Goal: Transaction & Acquisition: Subscribe to service/newsletter

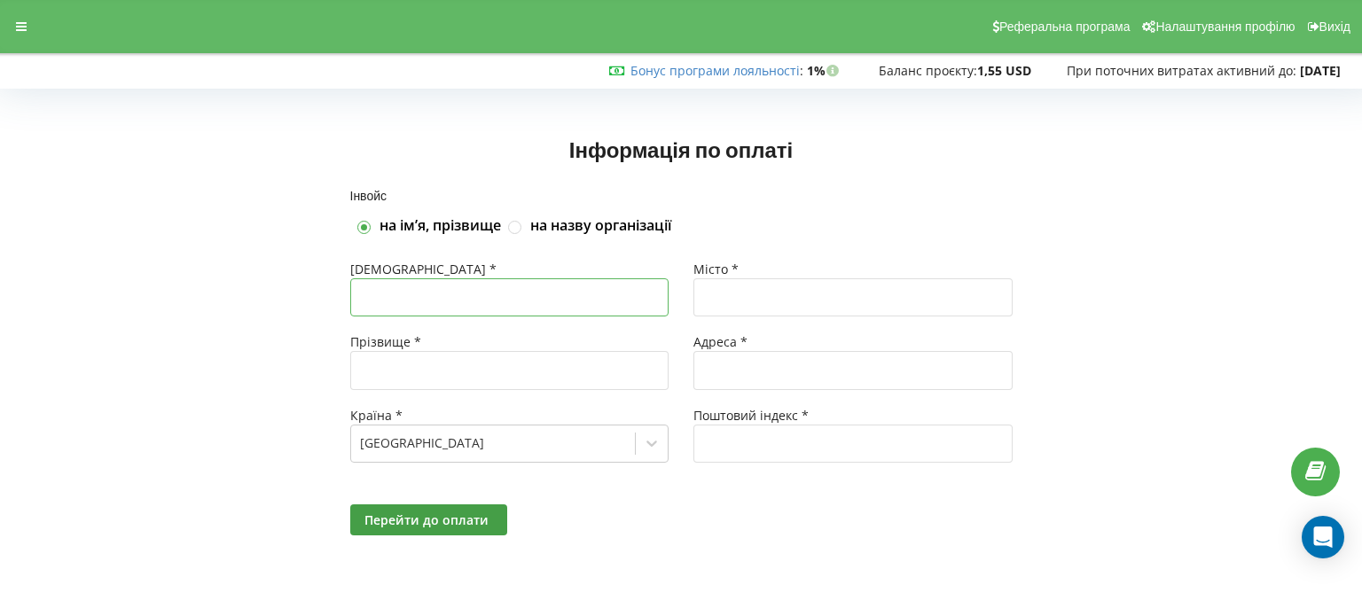
click at [530, 308] on input "text" at bounding box center [509, 298] width 319 height 38
type input "Vitalii"
click at [765, 299] on input "text" at bounding box center [853, 298] width 319 height 38
click at [546, 381] on input "text" at bounding box center [509, 370] width 319 height 38
type input "Strembitskyi"
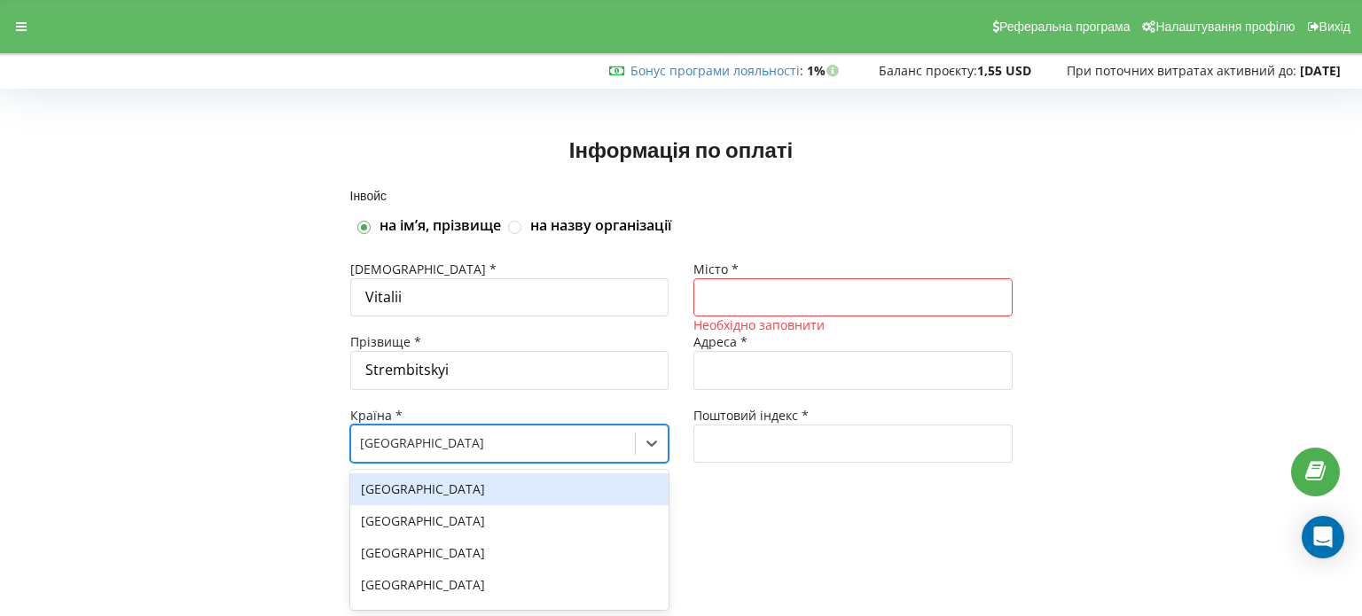
click at [483, 444] on div at bounding box center [493, 443] width 267 height 21
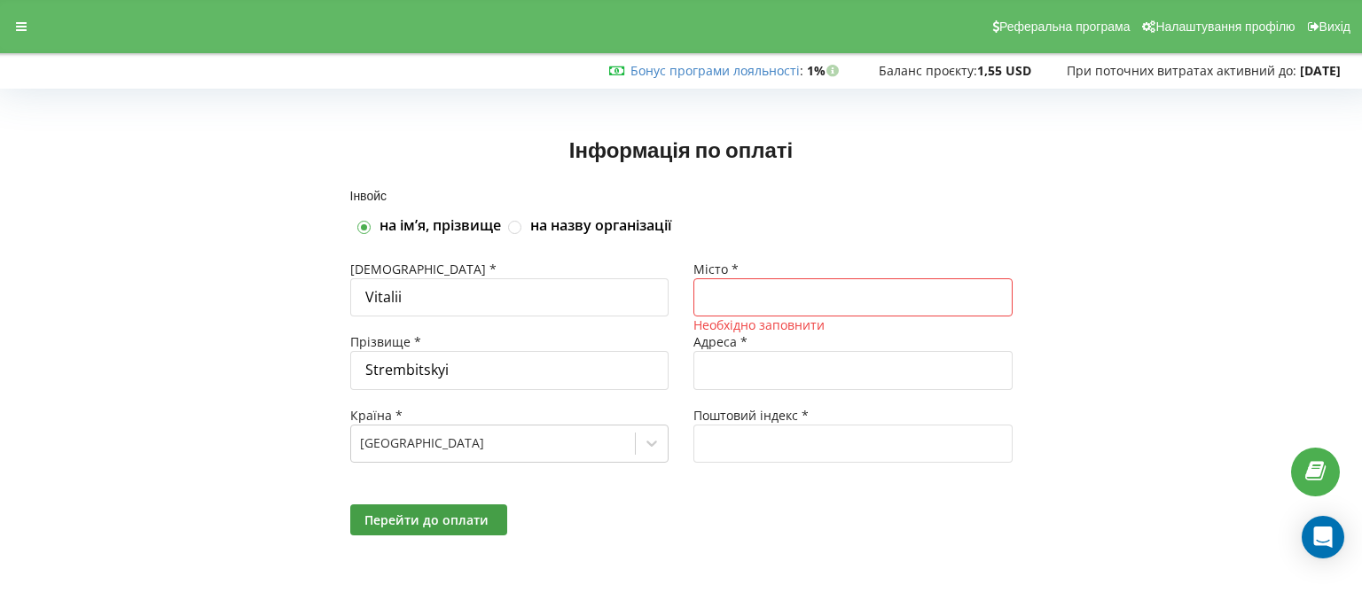
click at [773, 310] on input "text" at bounding box center [853, 298] width 319 height 38
type input "м.Київ"
type input "провулок Владислава Заремби,27"
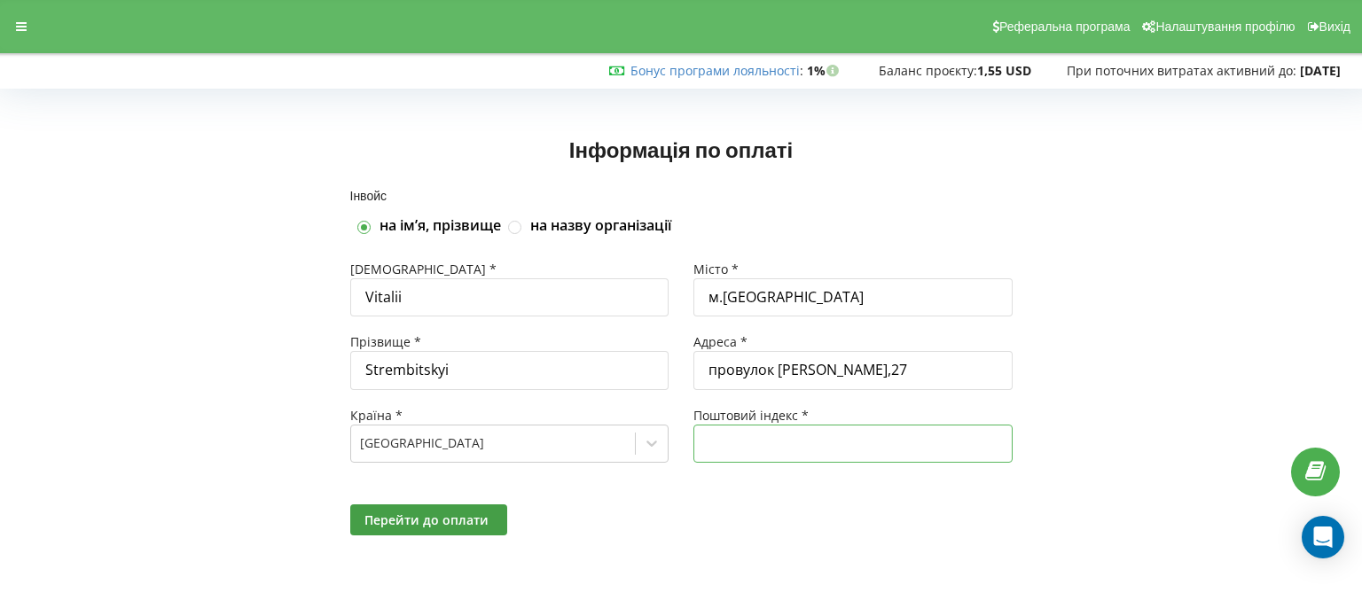
click at [778, 451] on input "text" at bounding box center [853, 444] width 319 height 38
type input "03039"
click at [451, 522] on span "Перейти до оплати" at bounding box center [427, 520] width 124 height 17
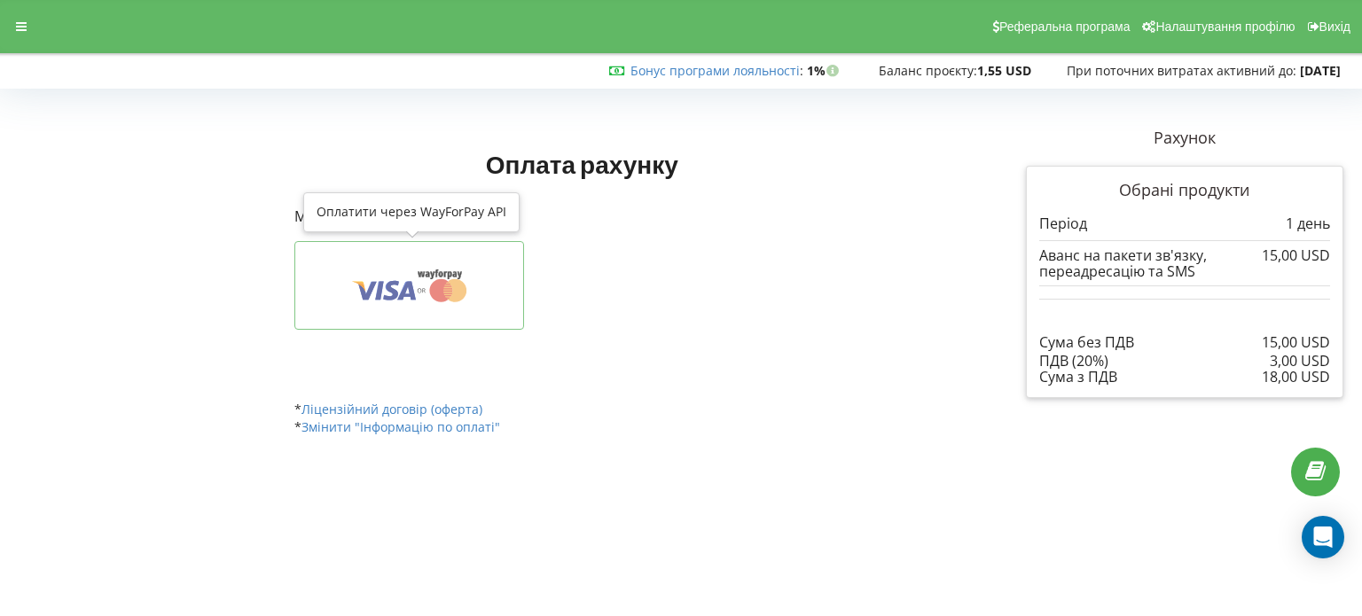
click at [374, 288] on icon at bounding box center [409, 286] width 175 height 34
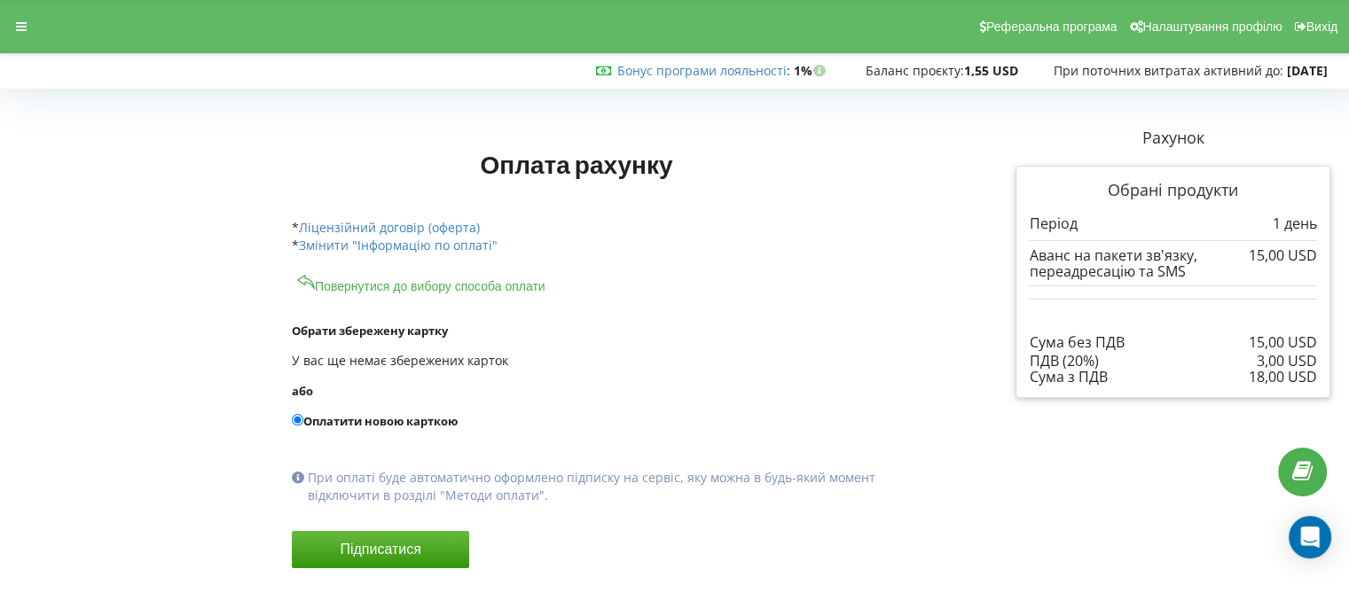
scroll to position [24, 0]
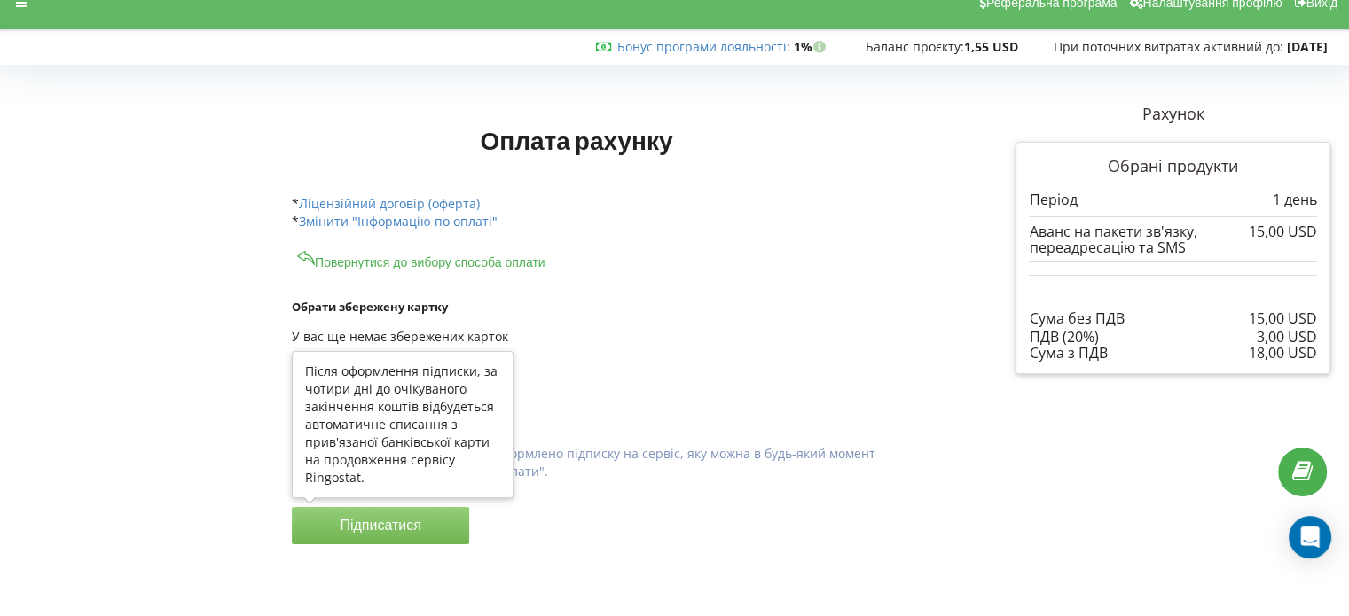
click at [354, 516] on button "Підписатися" at bounding box center [380, 525] width 177 height 37
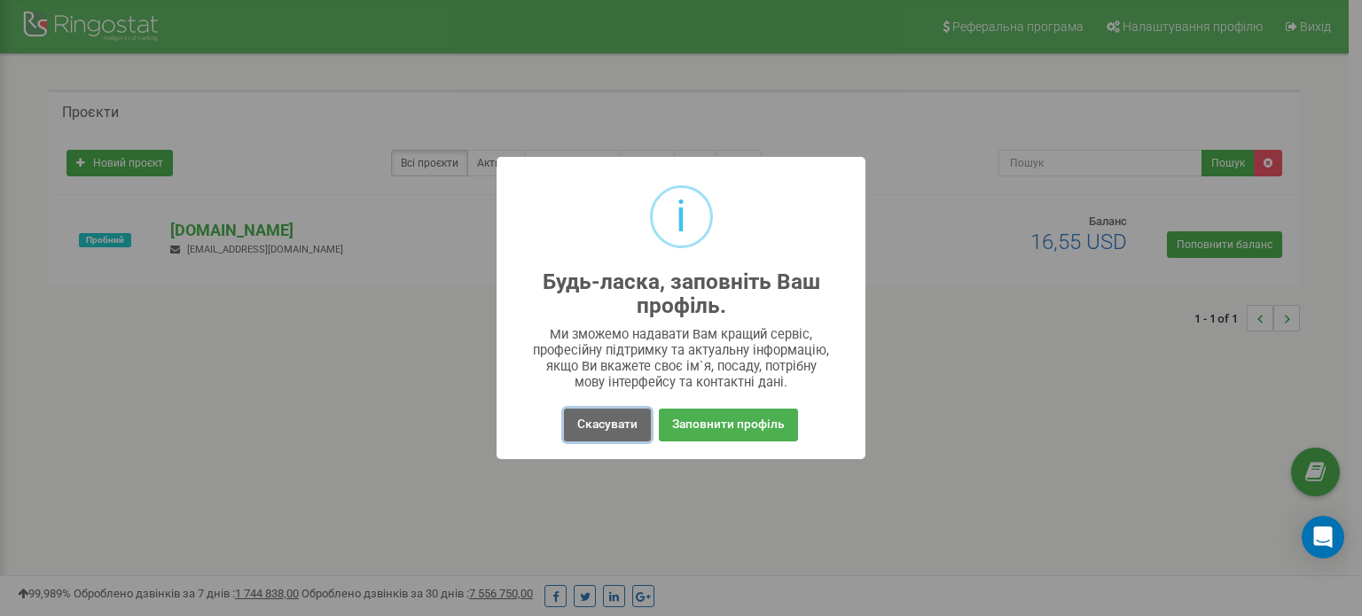
click at [583, 435] on button "Скасувати" at bounding box center [607, 425] width 87 height 33
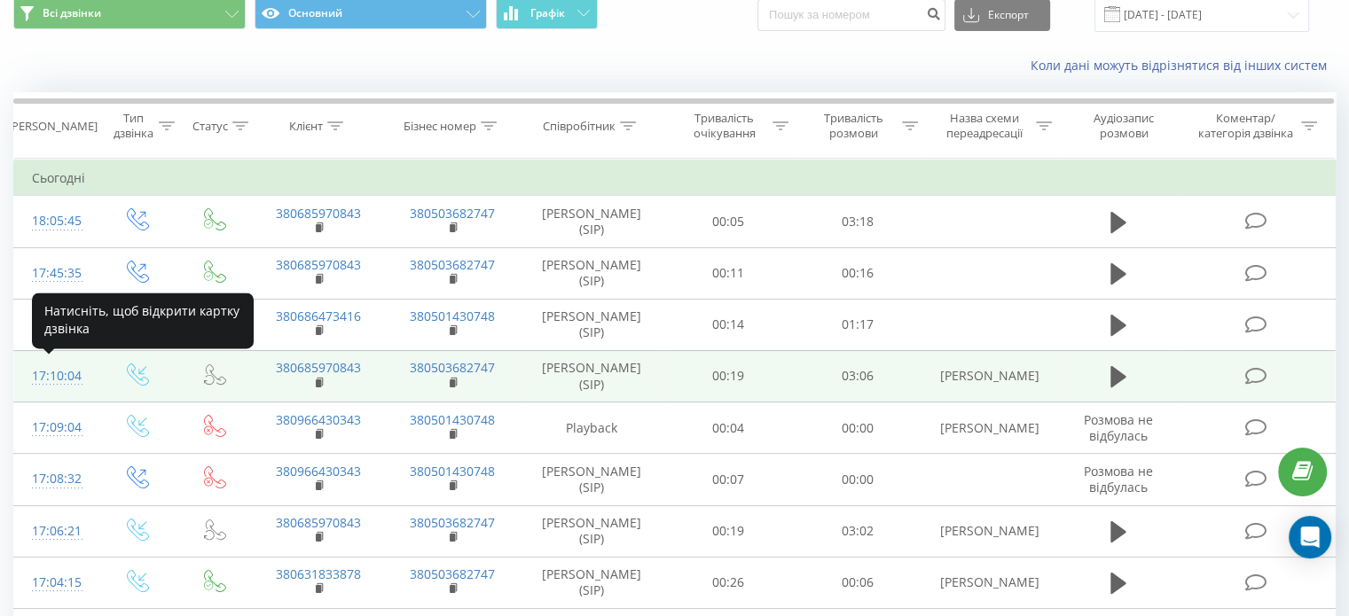
click at [57, 377] on div "17:10:04" at bounding box center [55, 376] width 47 height 35
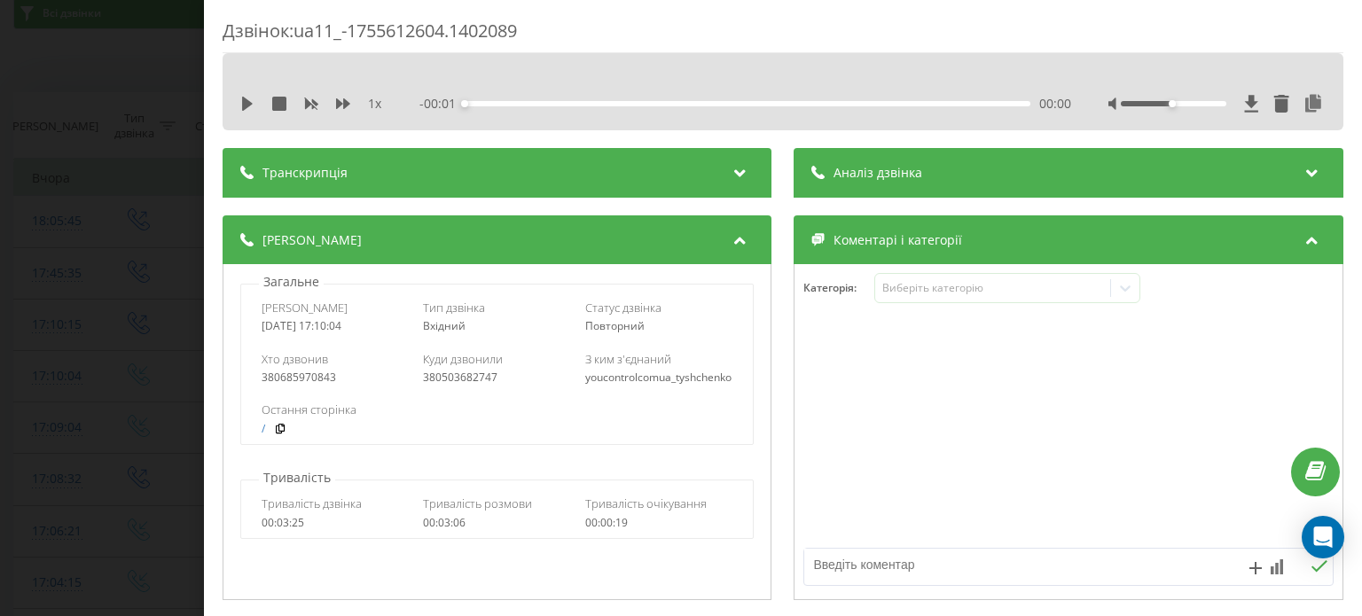
click at [703, 159] on div "Транскрипція" at bounding box center [497, 173] width 549 height 50
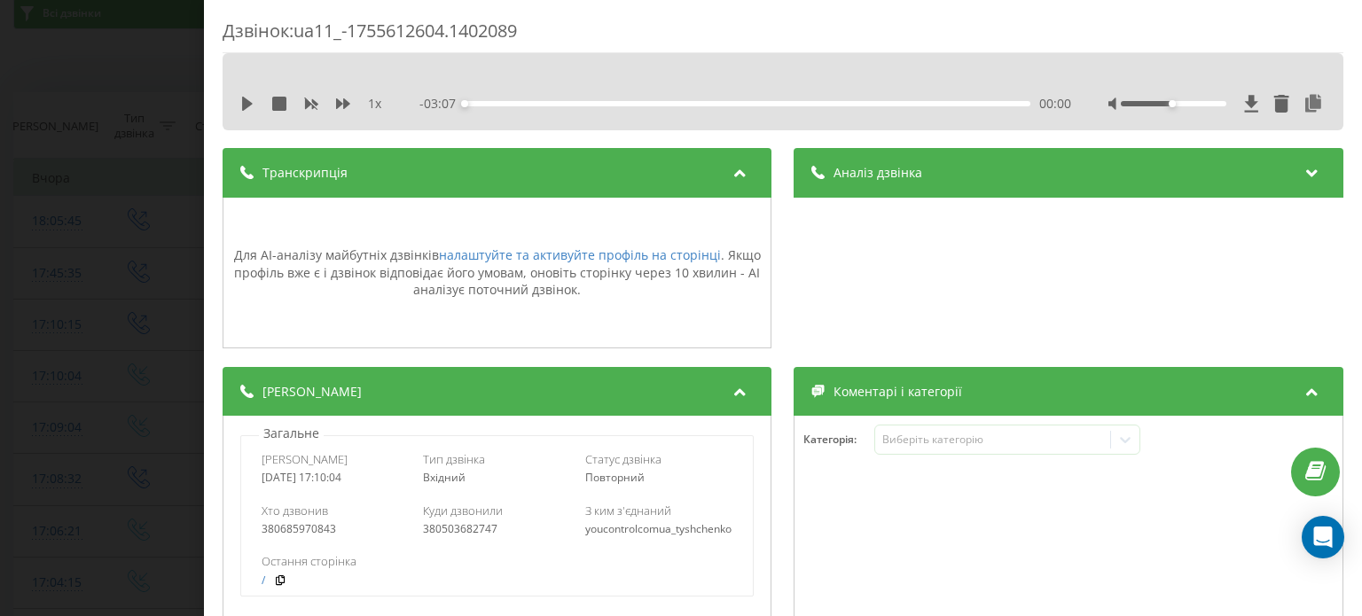
click at [994, 181] on div "Аналіз дзвінка" at bounding box center [1069, 173] width 549 height 50
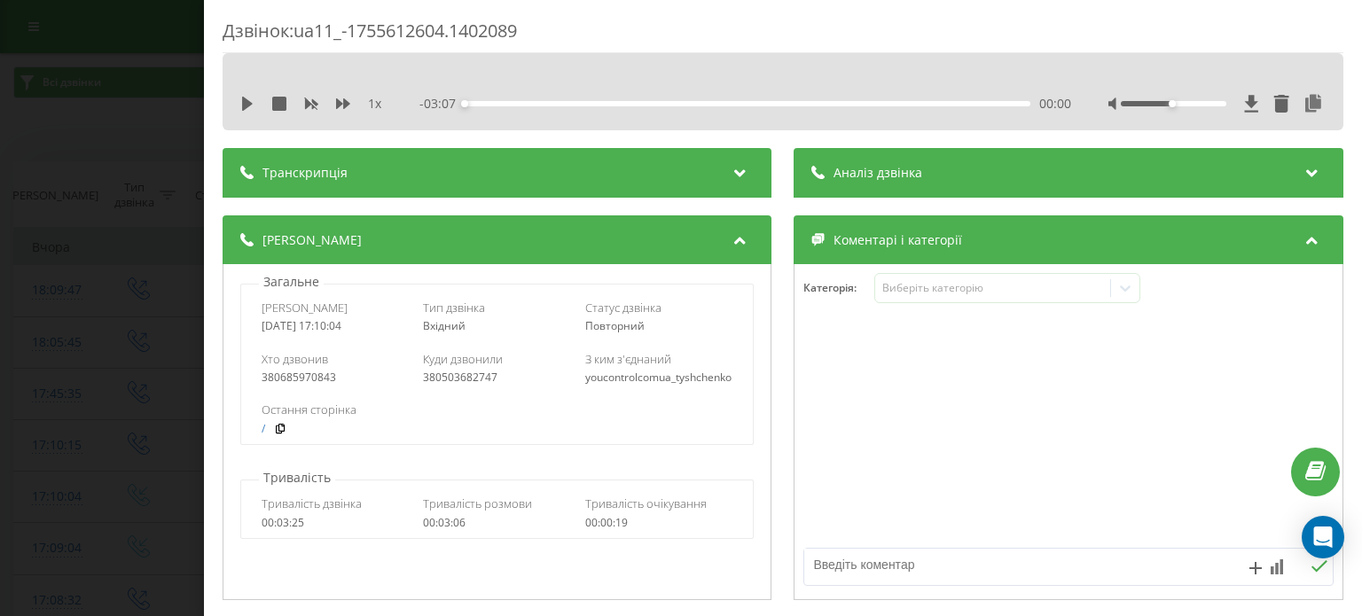
click at [128, 110] on div "Дзвінок : ua11_-1755612604.1402089 1 x - 03:07 00:00 00:00 Транскрипція Для AI-…" at bounding box center [681, 308] width 1362 height 616
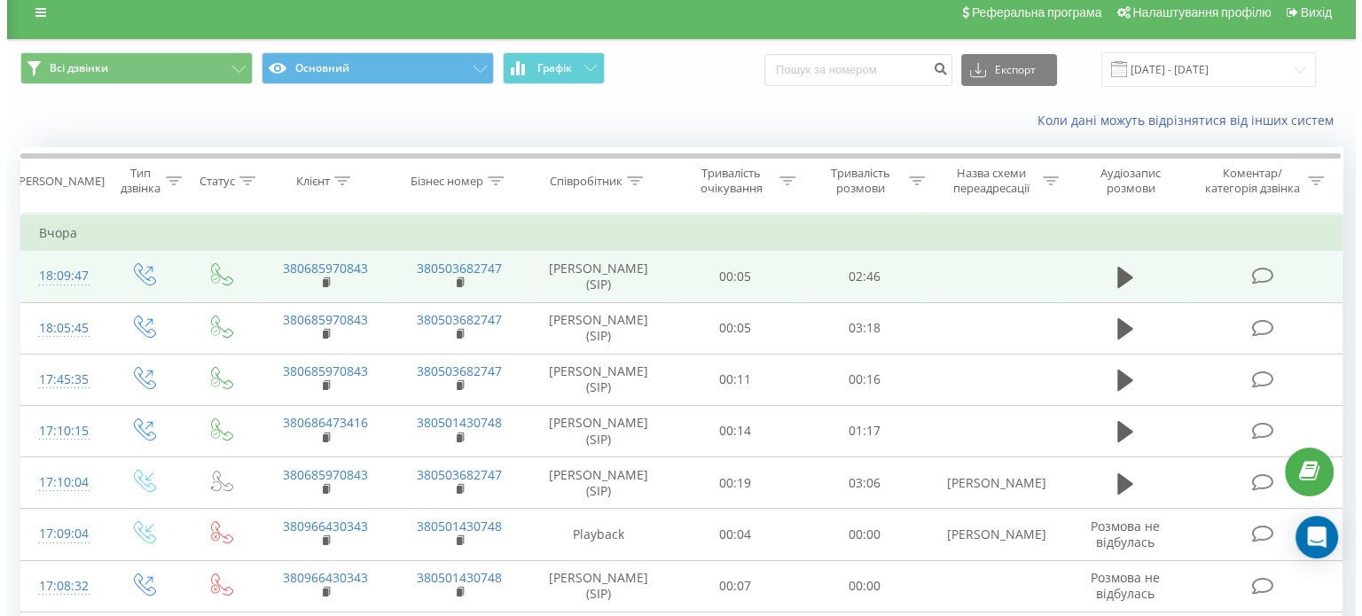
scroll to position [12, 0]
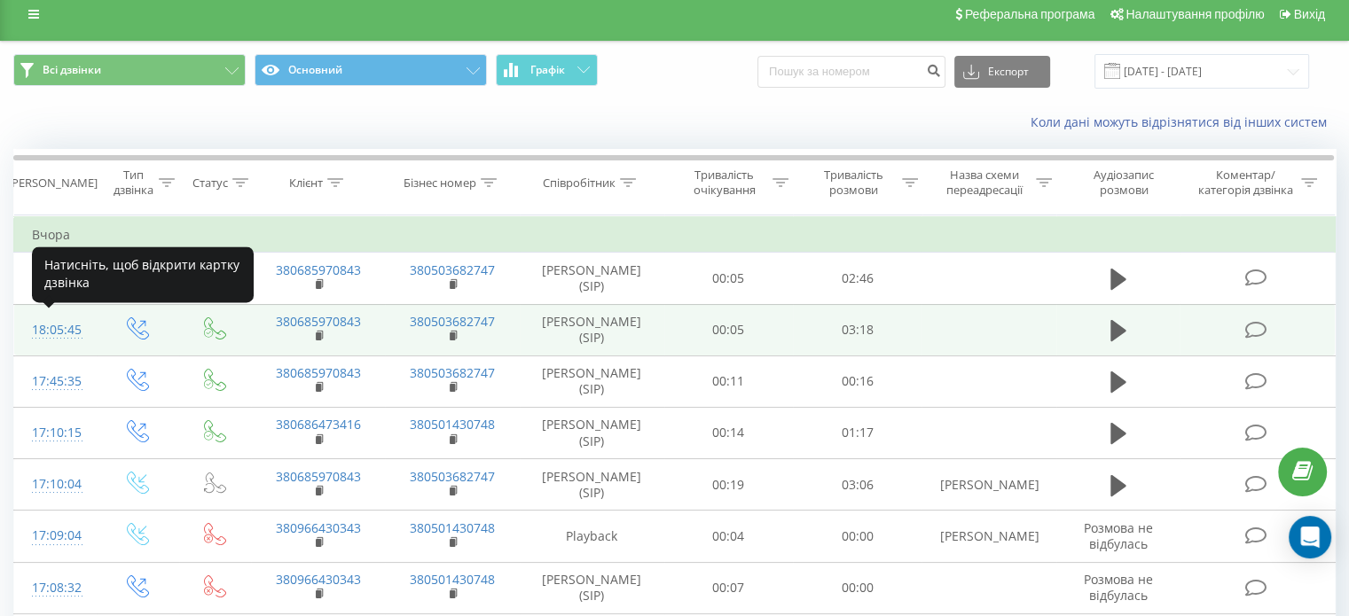
click at [51, 319] on div "18:05:45" at bounding box center [55, 330] width 47 height 35
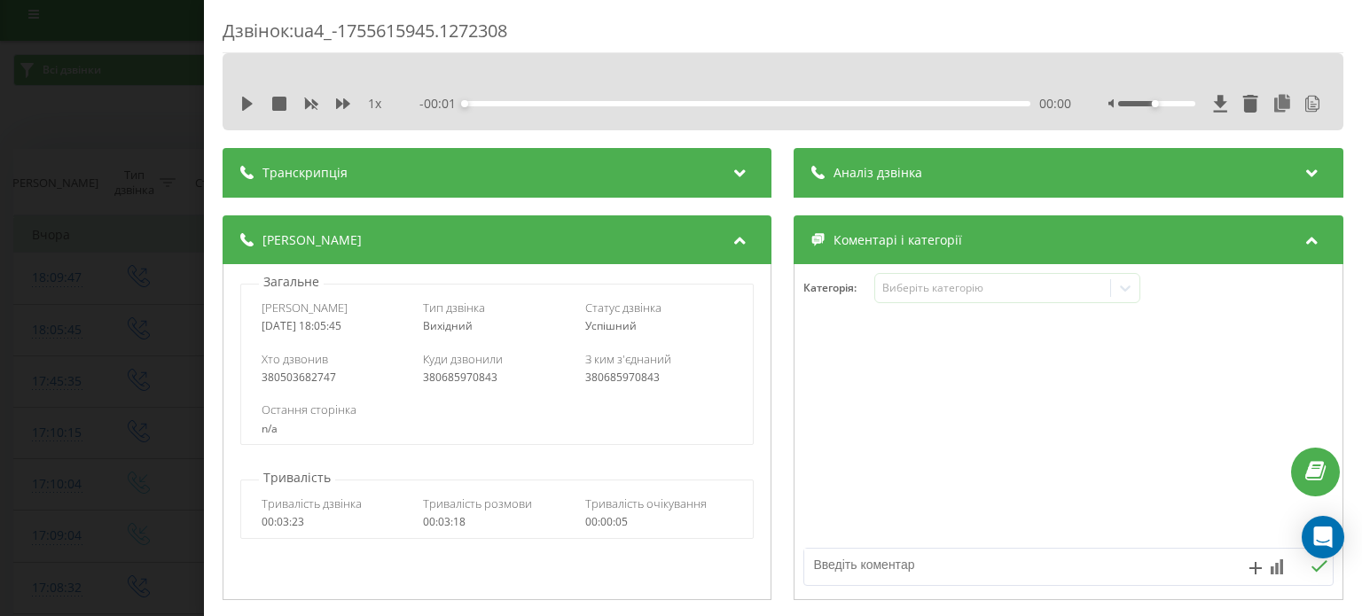
click at [663, 102] on div "00:00" at bounding box center [748, 103] width 565 height 5
click at [649, 169] on div "Транскрипція" at bounding box center [497, 173] width 549 height 50
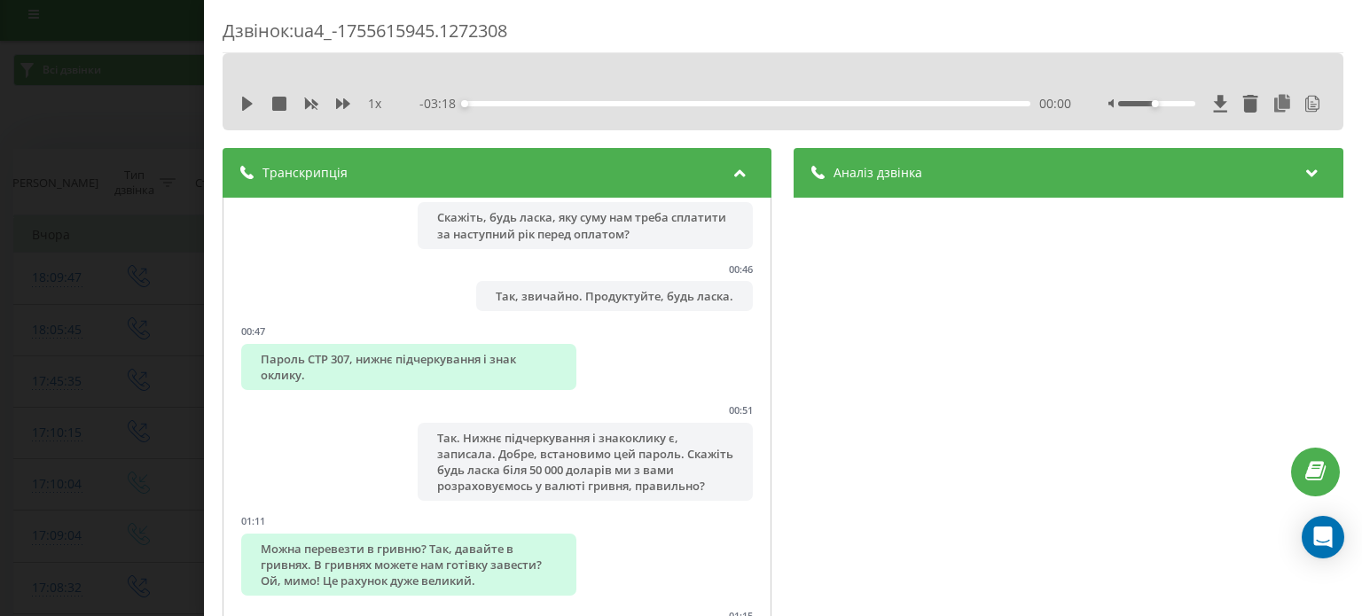
scroll to position [386, 0]
click at [1071, 166] on div "Аналіз дзвінка" at bounding box center [1069, 173] width 549 height 50
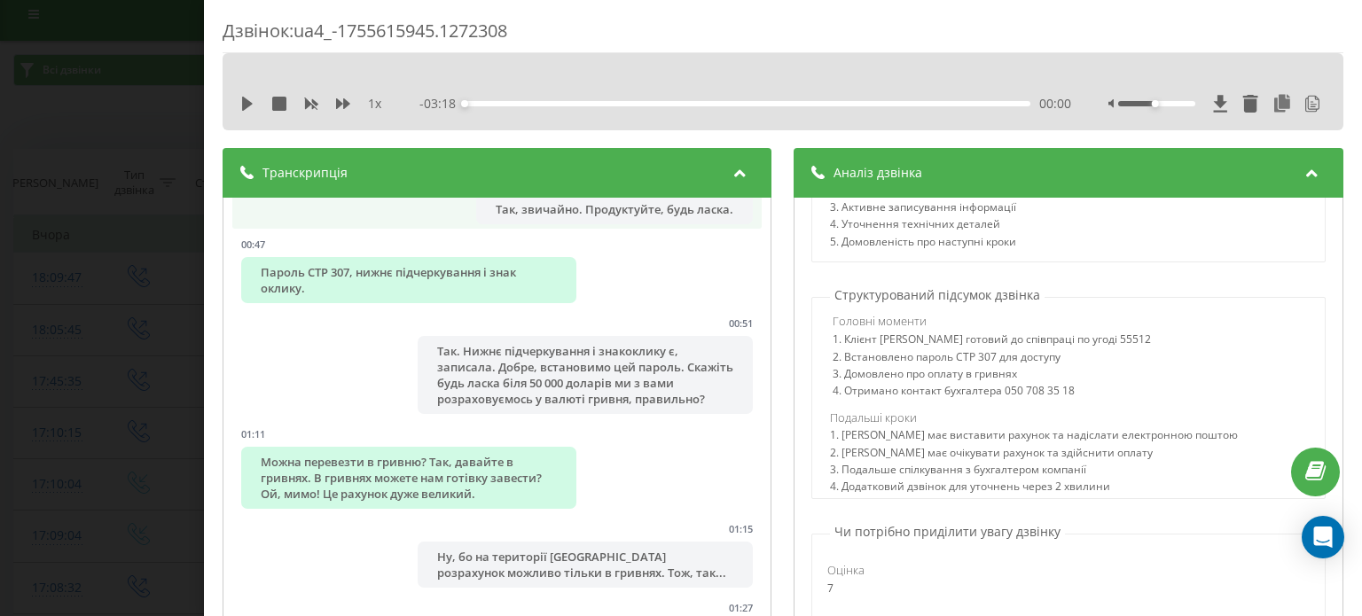
scroll to position [475, 0]
click at [875, 402] on div "4. Отримано контакт бухгалтера 050 708 35 18" at bounding box center [1072, 393] width 476 height 17
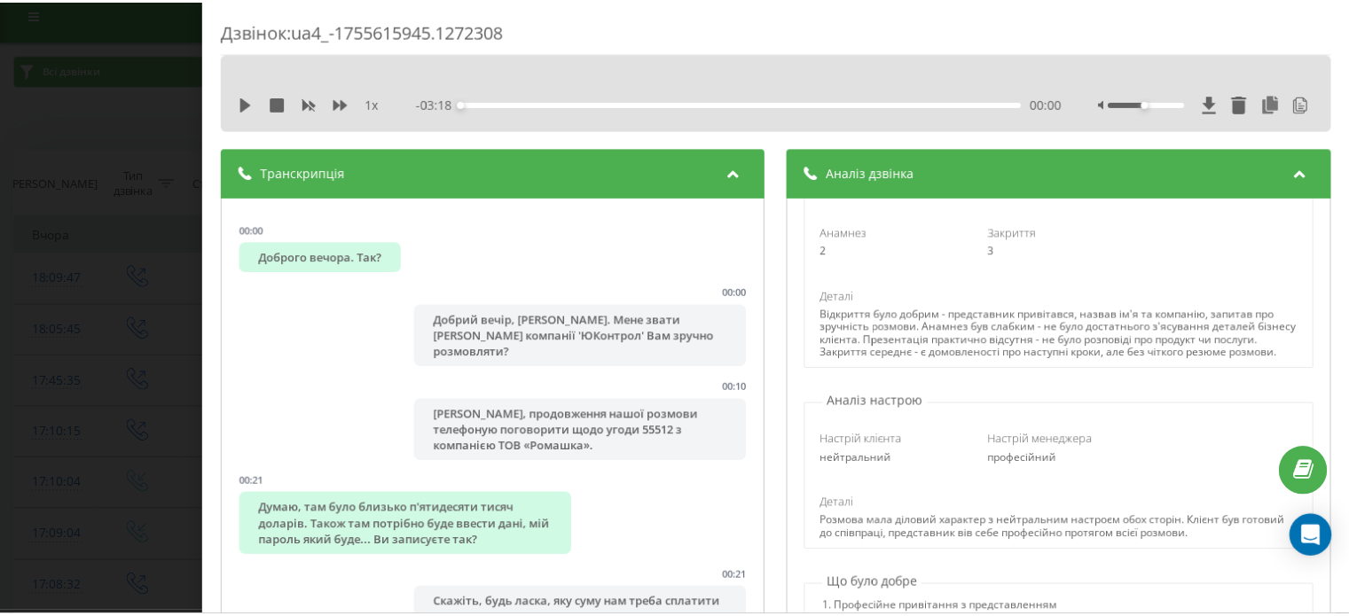
scroll to position [0, 0]
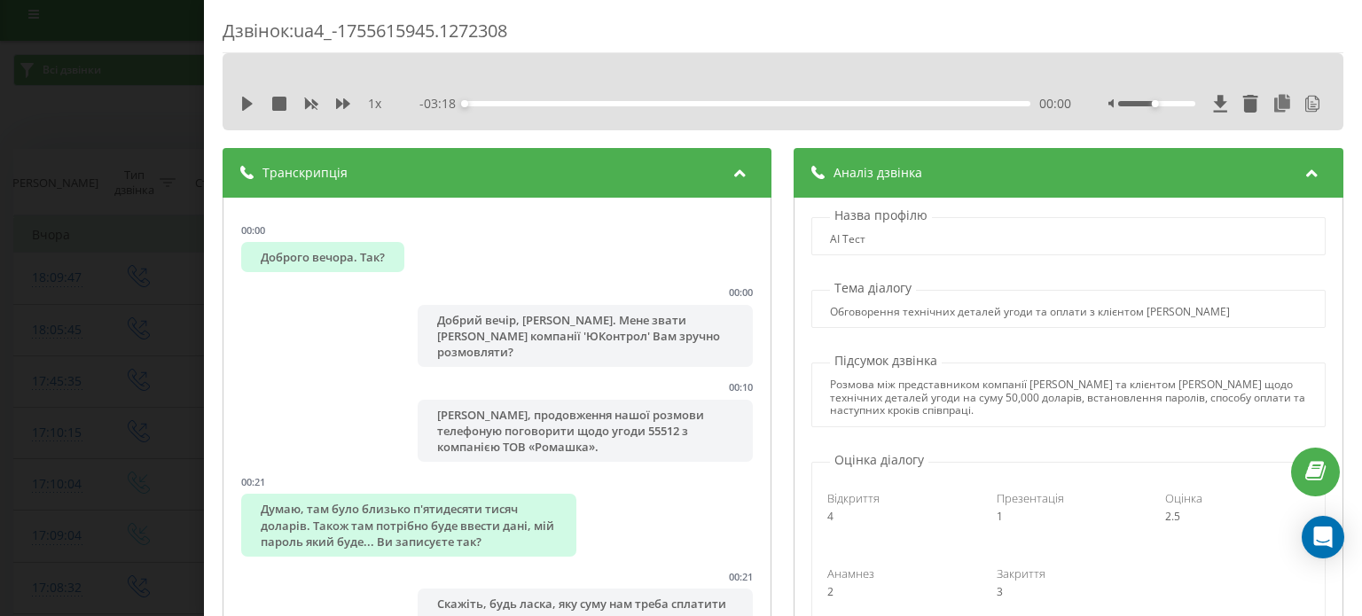
click at [103, 108] on div "Дзвінок : ua4_-1755615945.1272308 1 x - 03:18 00:00 00:00 Транскрипція 00:00 До…" at bounding box center [681, 308] width 1362 height 616
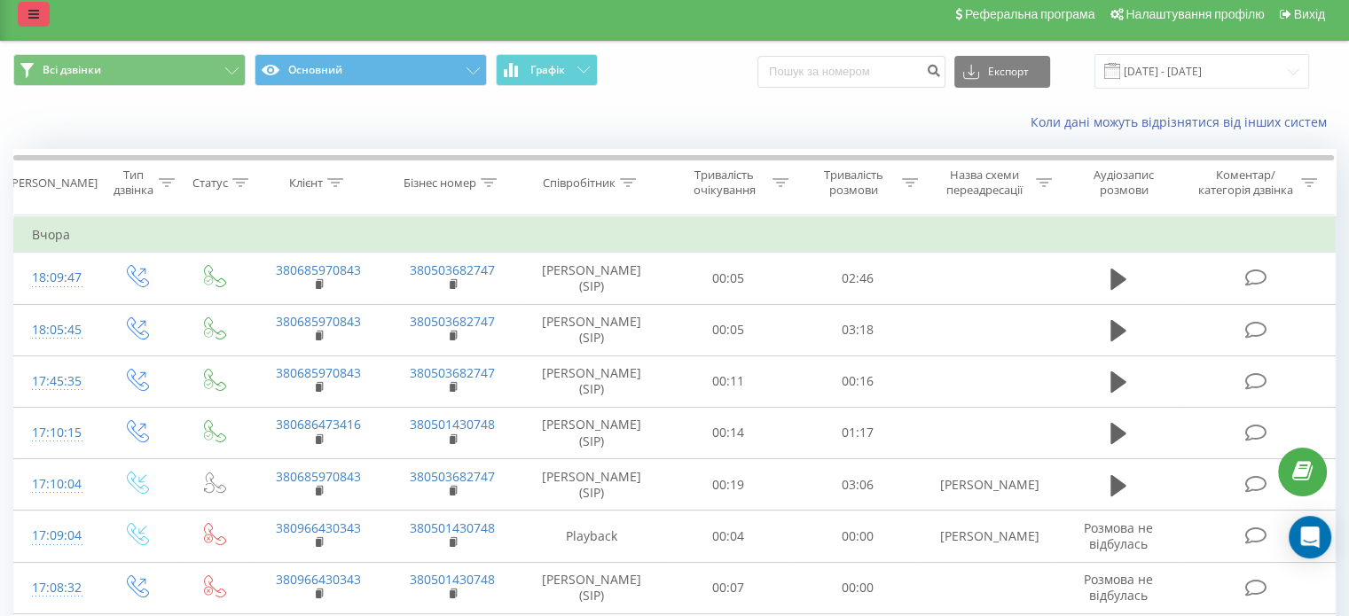
click at [28, 13] on icon at bounding box center [33, 14] width 11 height 12
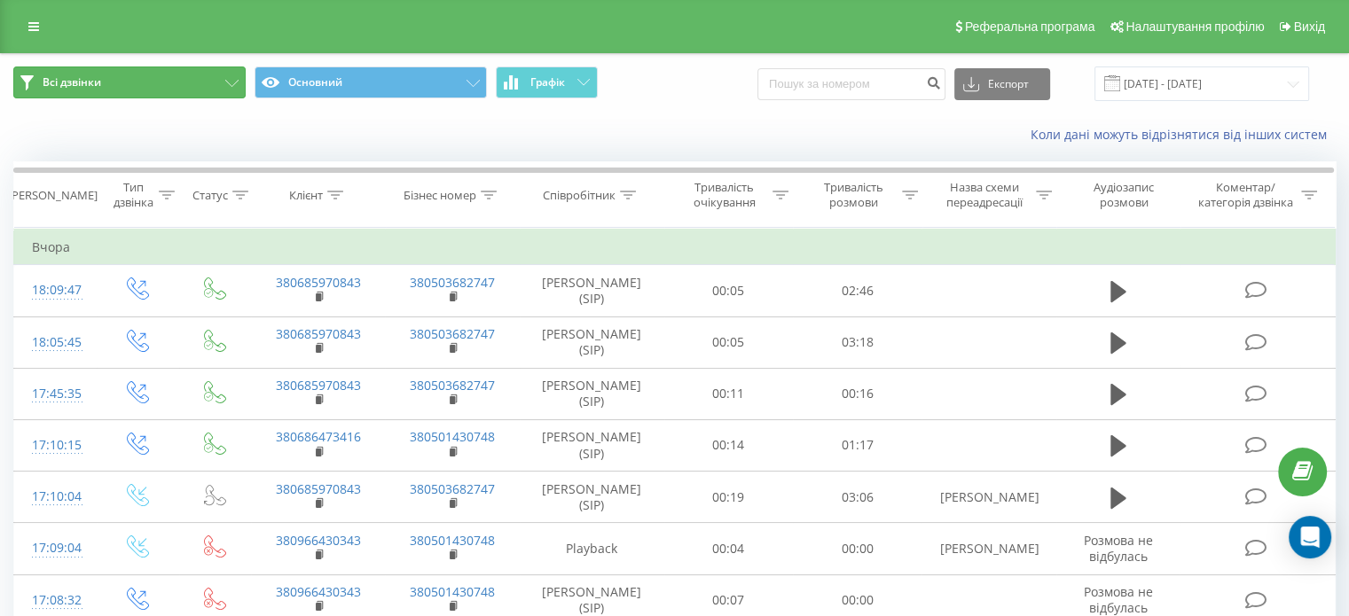
click at [127, 96] on button "Всі дзвінки" at bounding box center [129, 83] width 232 height 32
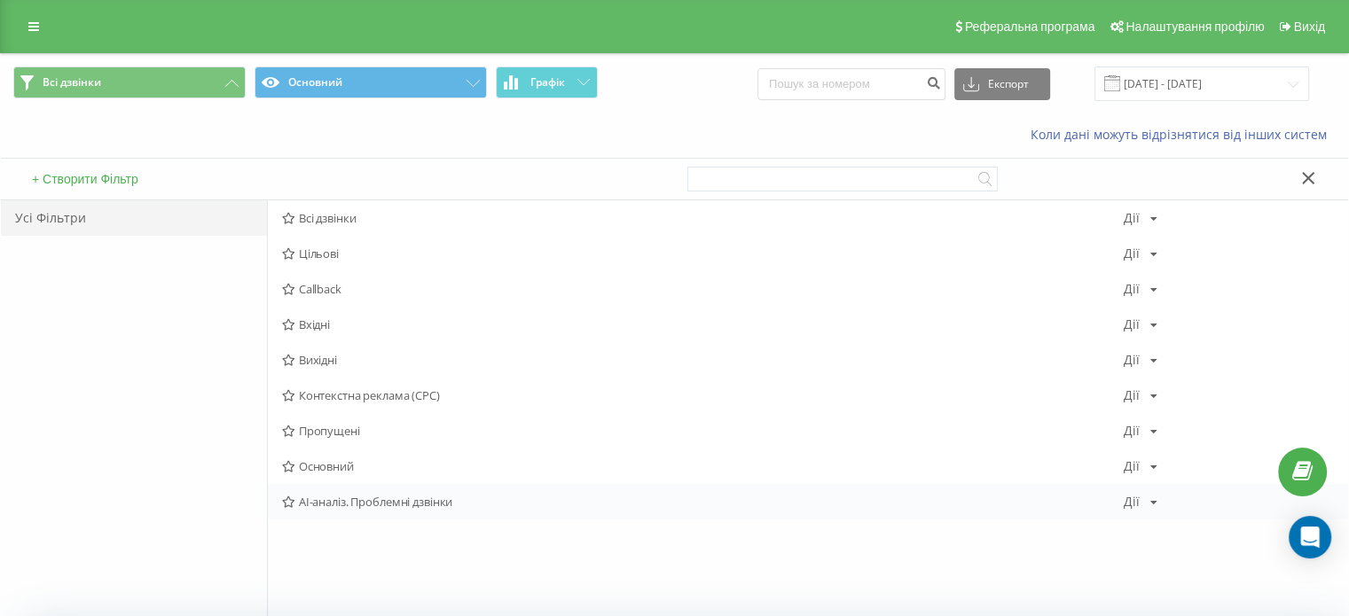
click at [356, 501] on span "AI-аналіз. Проблемні дзвінки" at bounding box center [703, 502] width 842 height 12
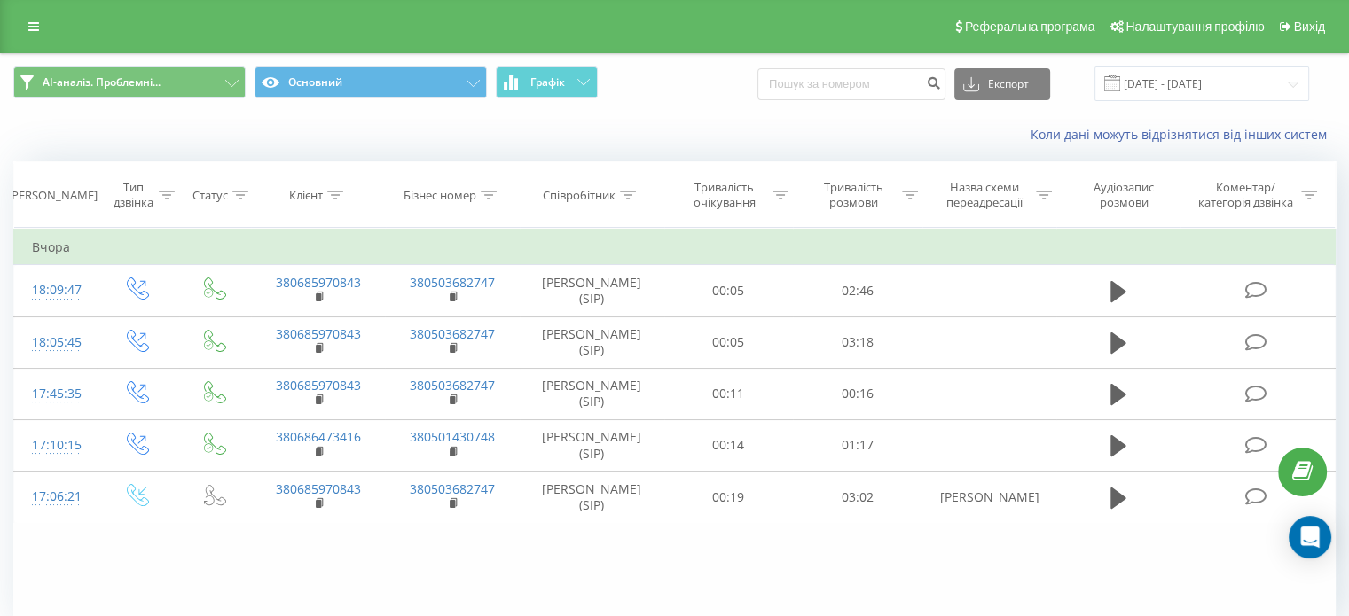
click at [451, 124] on div "Коли дані можуть відрізнятися вiд інших систем" at bounding box center [674, 135] width 1347 height 43
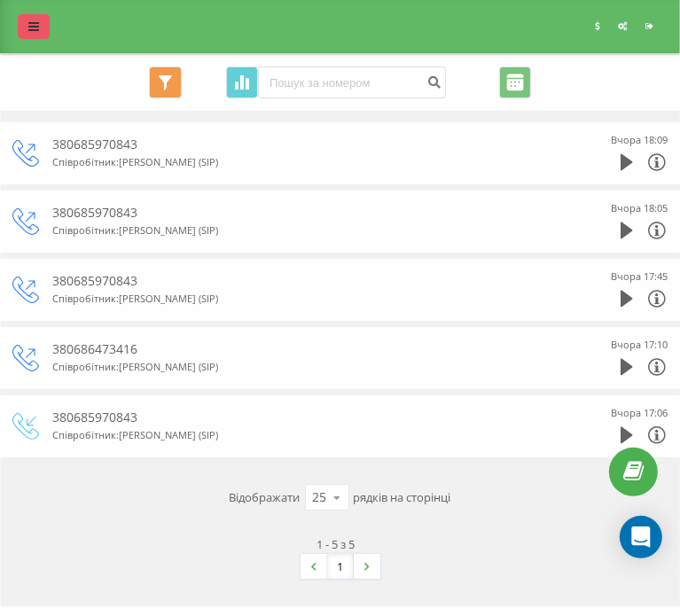
click at [27, 18] on link at bounding box center [34, 26] width 32 height 25
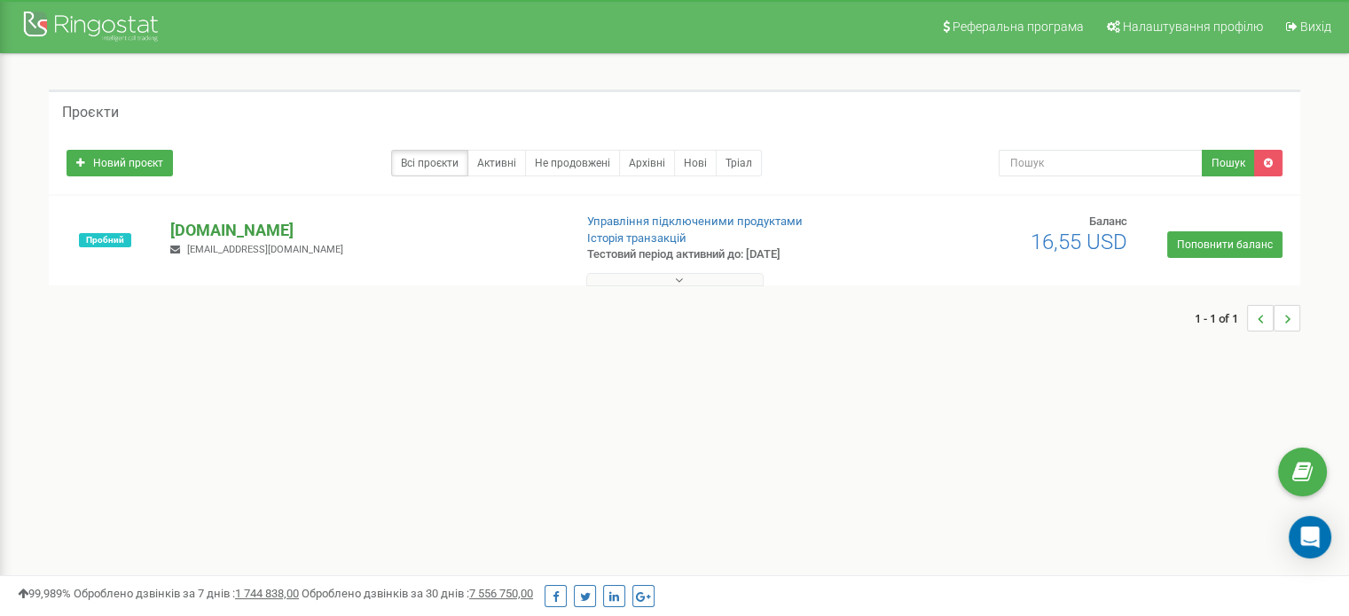
click at [255, 230] on p "[DOMAIN_NAME]" at bounding box center [364, 230] width 388 height 23
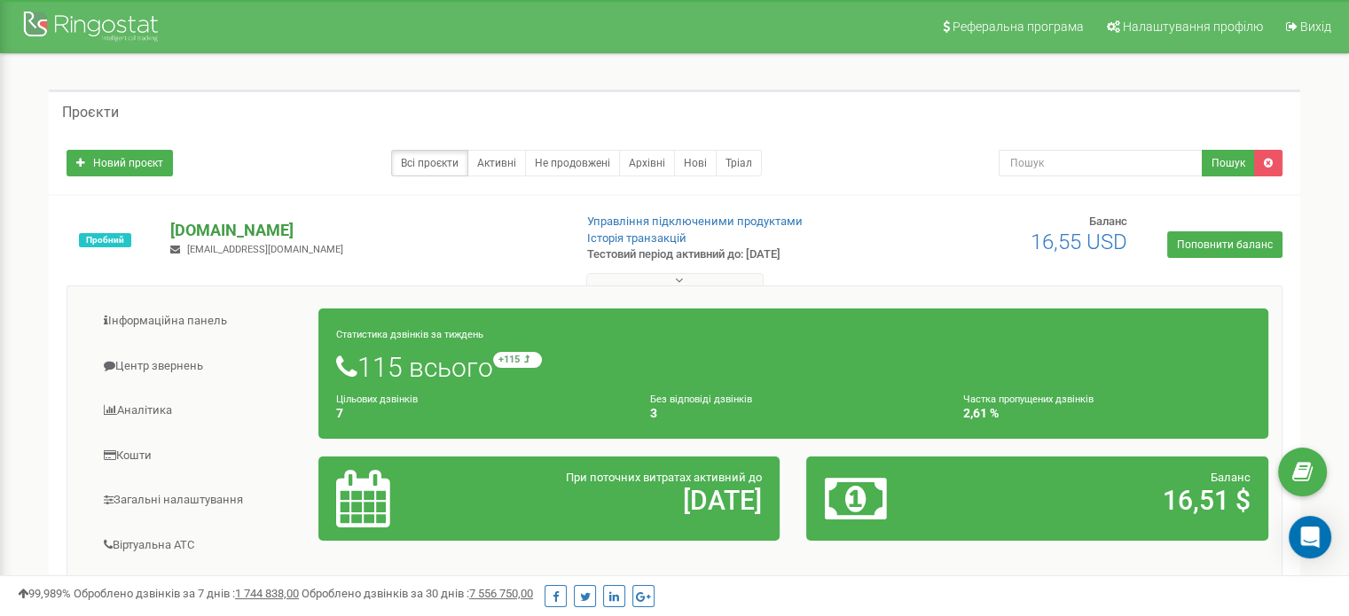
click at [232, 228] on p "[DOMAIN_NAME]" at bounding box center [364, 230] width 388 height 23
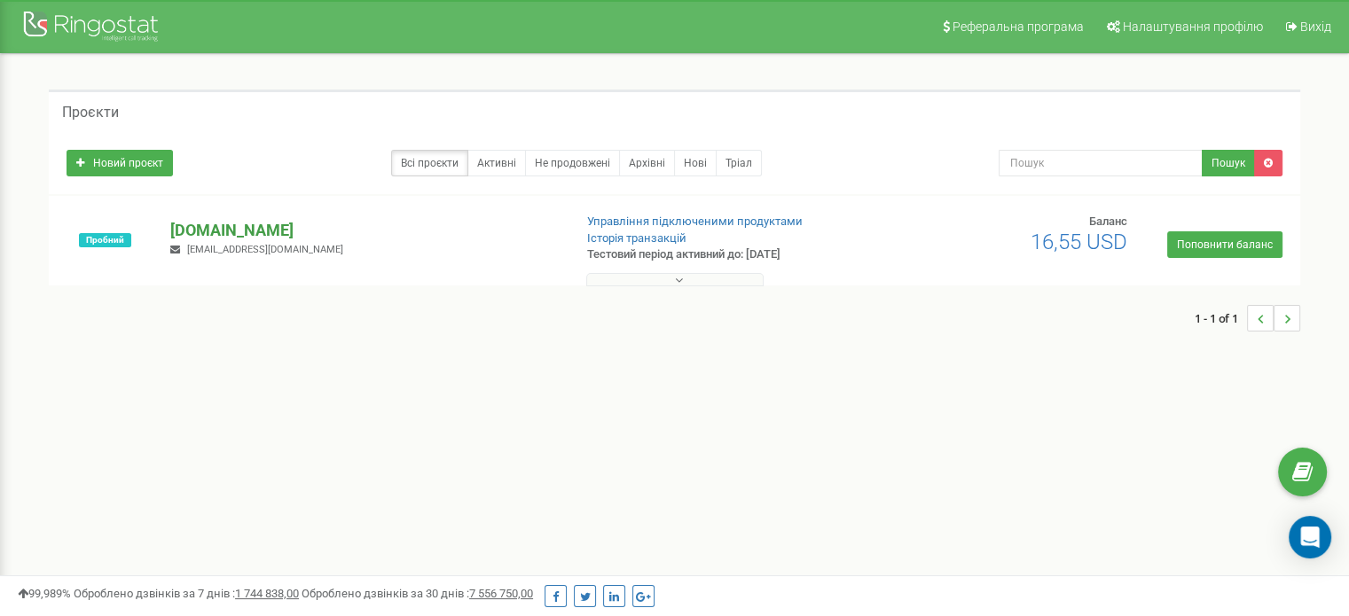
click at [232, 228] on p "[DOMAIN_NAME]" at bounding box center [364, 230] width 388 height 23
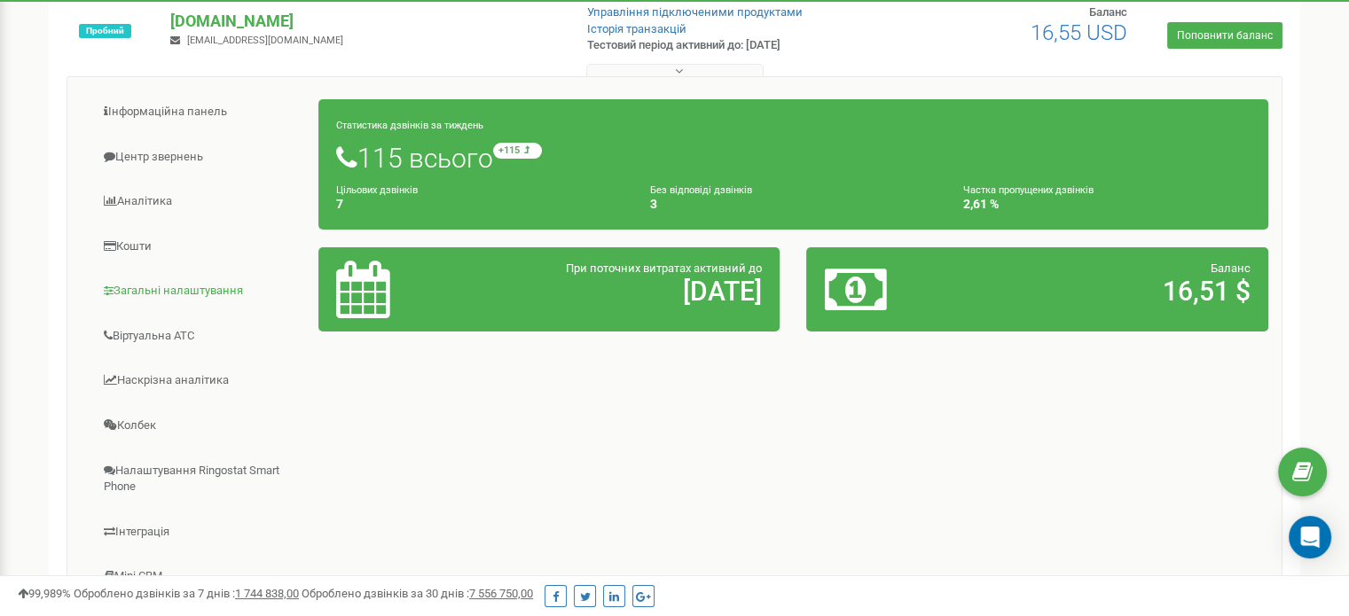
scroll to position [208, 0]
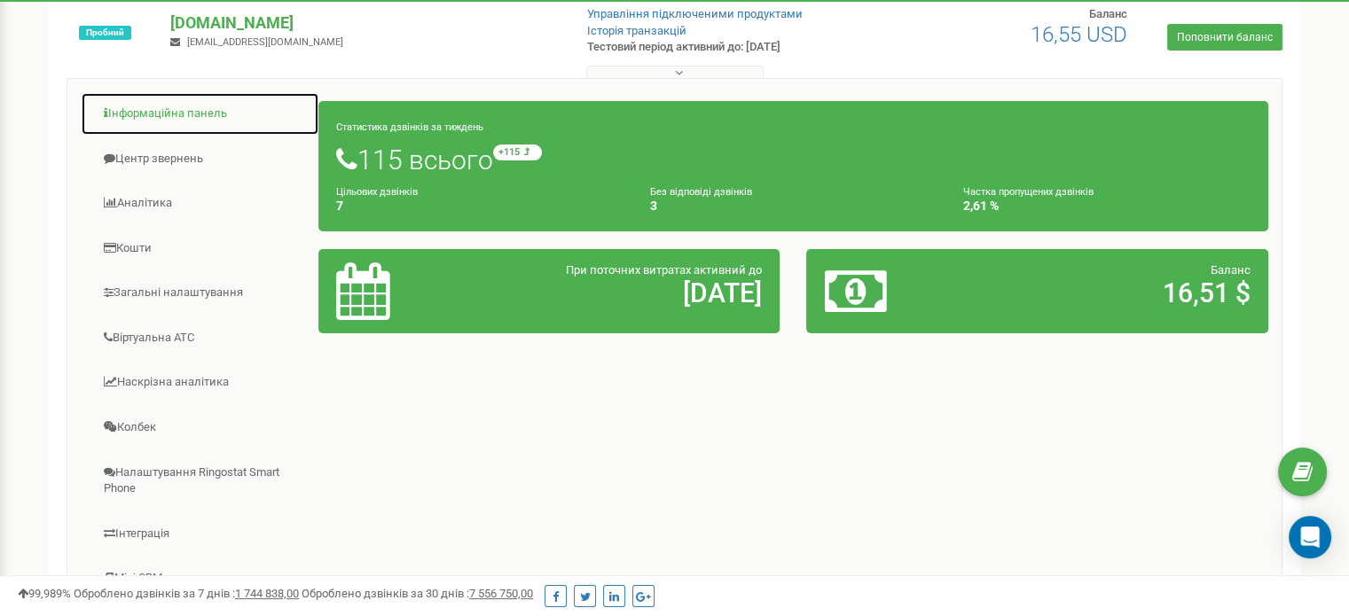
click at [167, 112] on link "Інформаційна панель" at bounding box center [200, 113] width 239 height 43
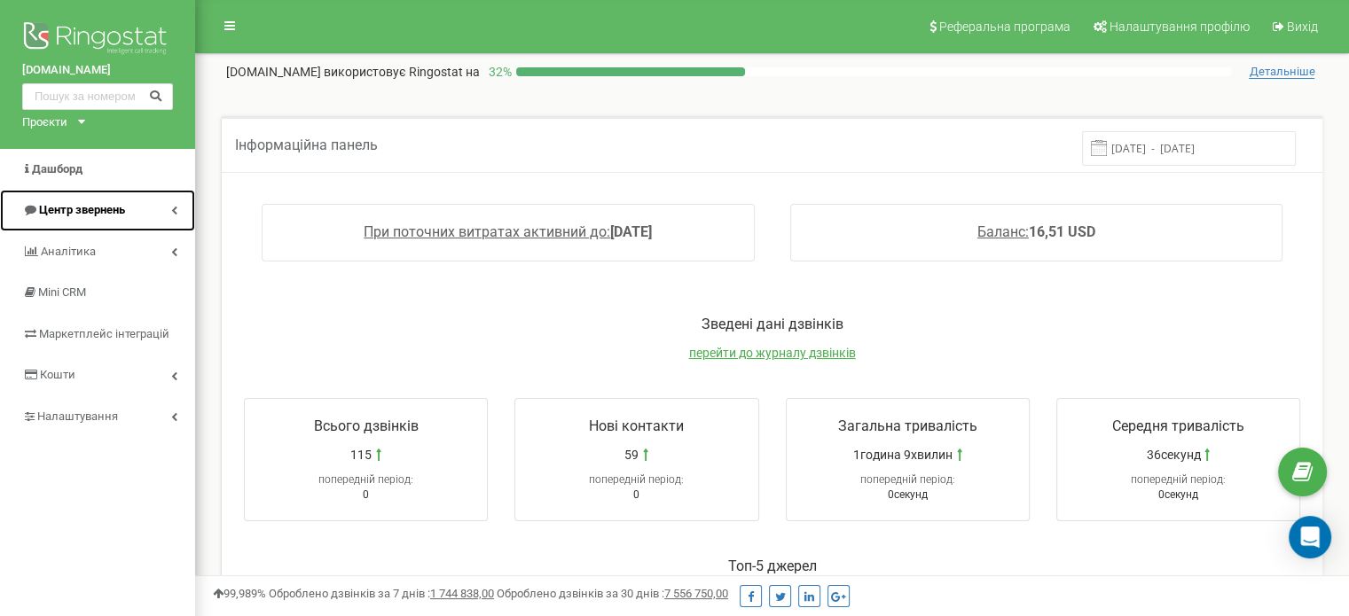
click at [73, 208] on span "Центр звернень" at bounding box center [82, 209] width 86 height 13
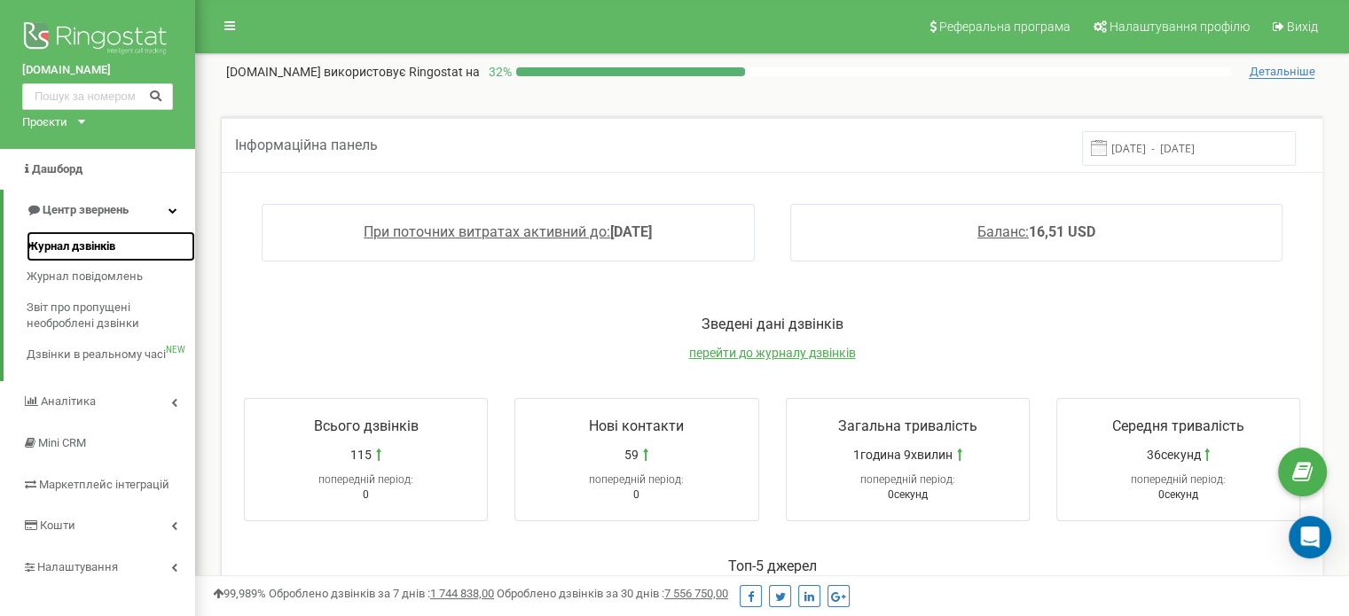
click at [43, 249] on span "Журнал дзвінків" at bounding box center [71, 247] width 89 height 17
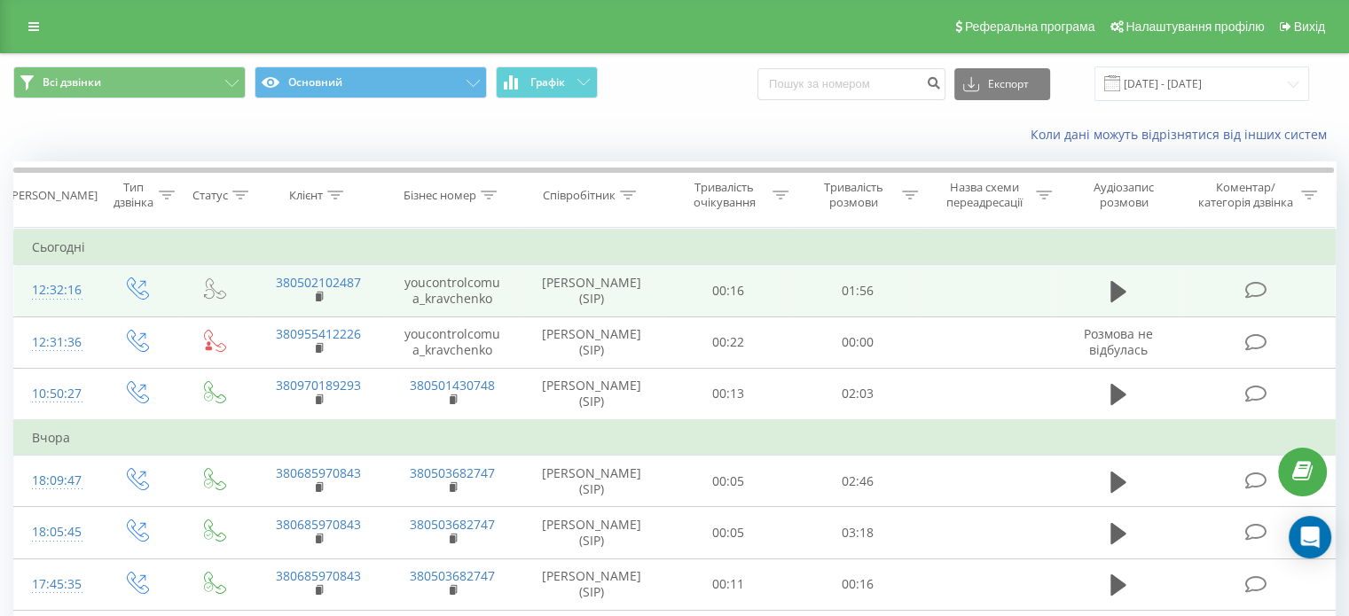
click at [1202, 286] on td at bounding box center [1257, 290] width 155 height 51
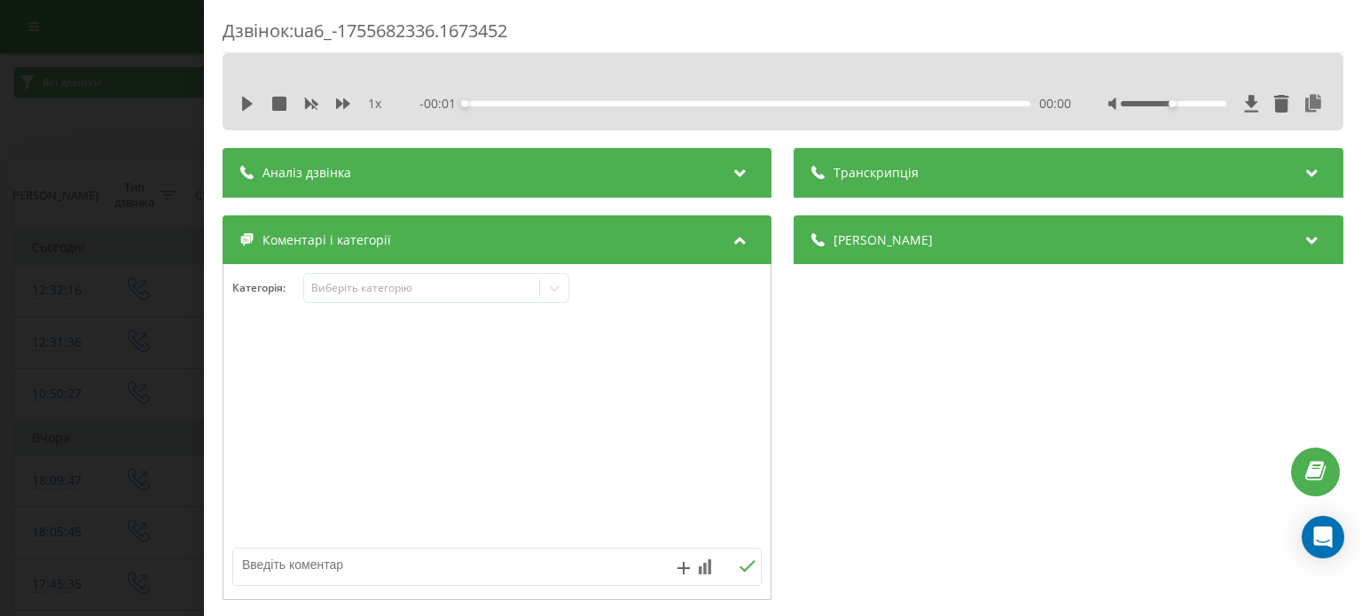
click at [969, 184] on div "Транскрипція" at bounding box center [1069, 173] width 549 height 50
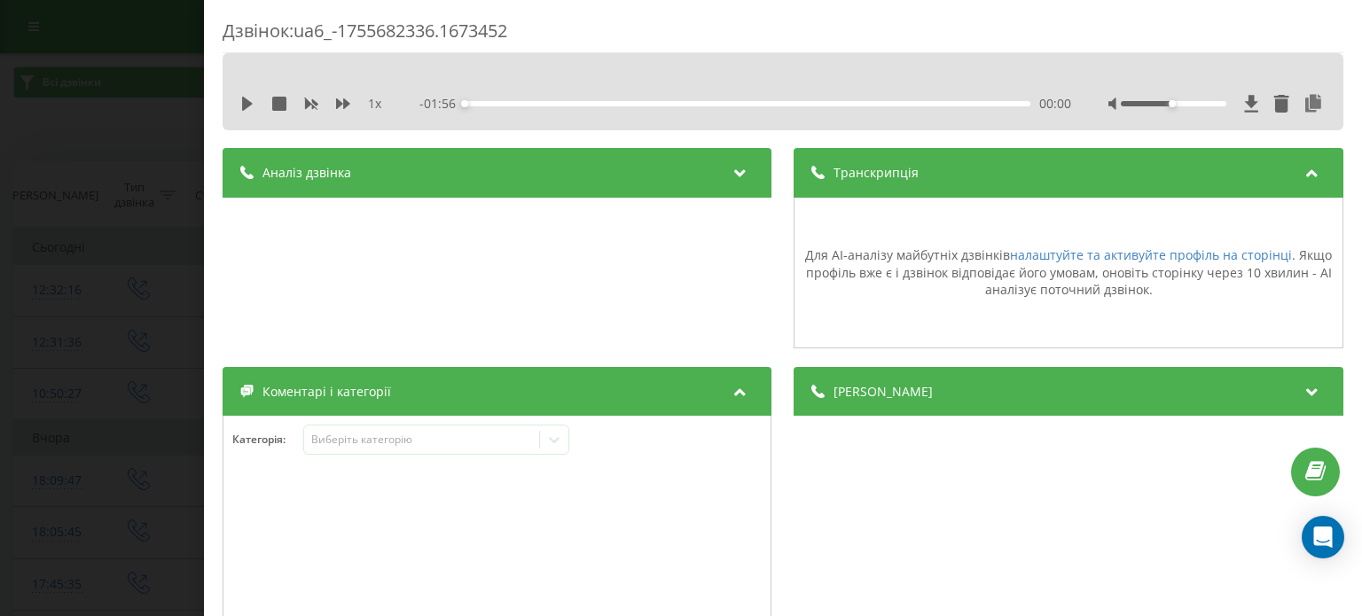
click at [611, 169] on div "Аналіз дзвінка" at bounding box center [497, 173] width 549 height 50
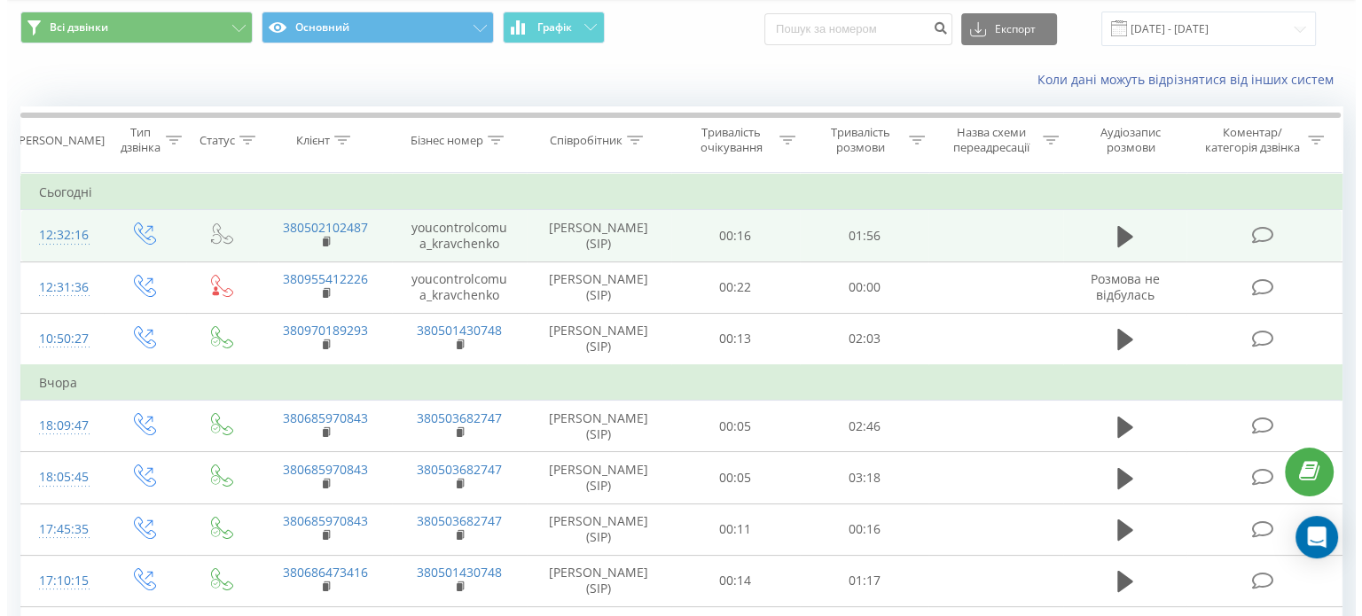
scroll to position [56, 0]
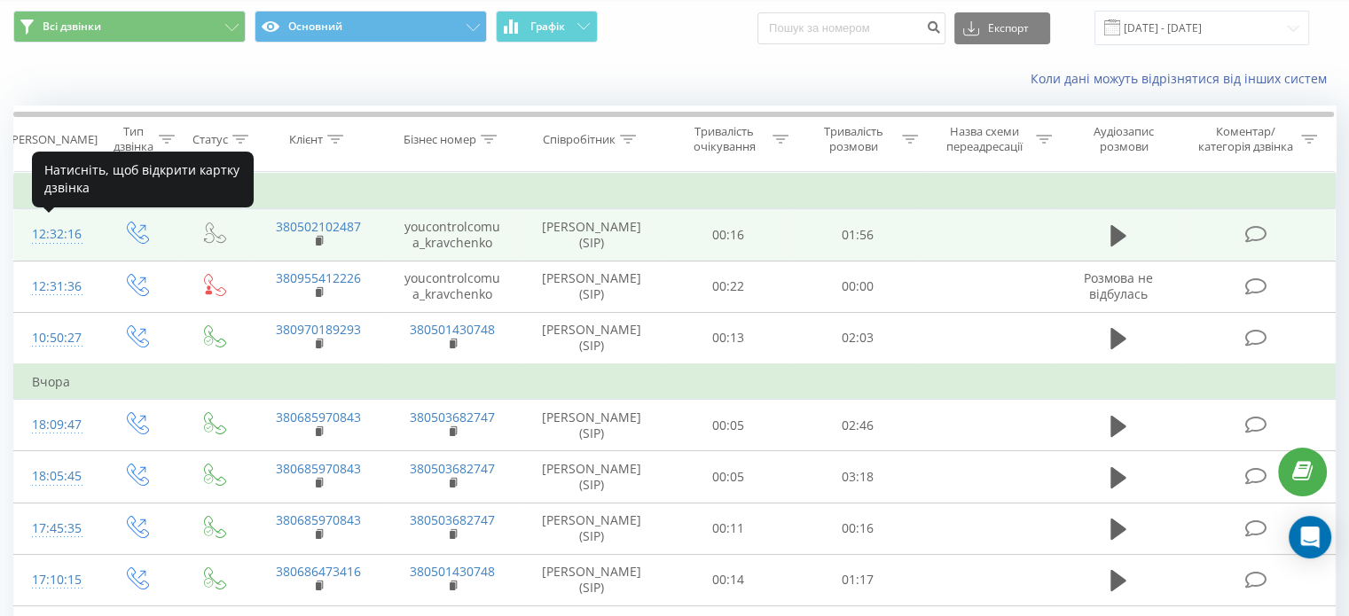
click at [46, 228] on div "12:32:16" at bounding box center [55, 234] width 47 height 35
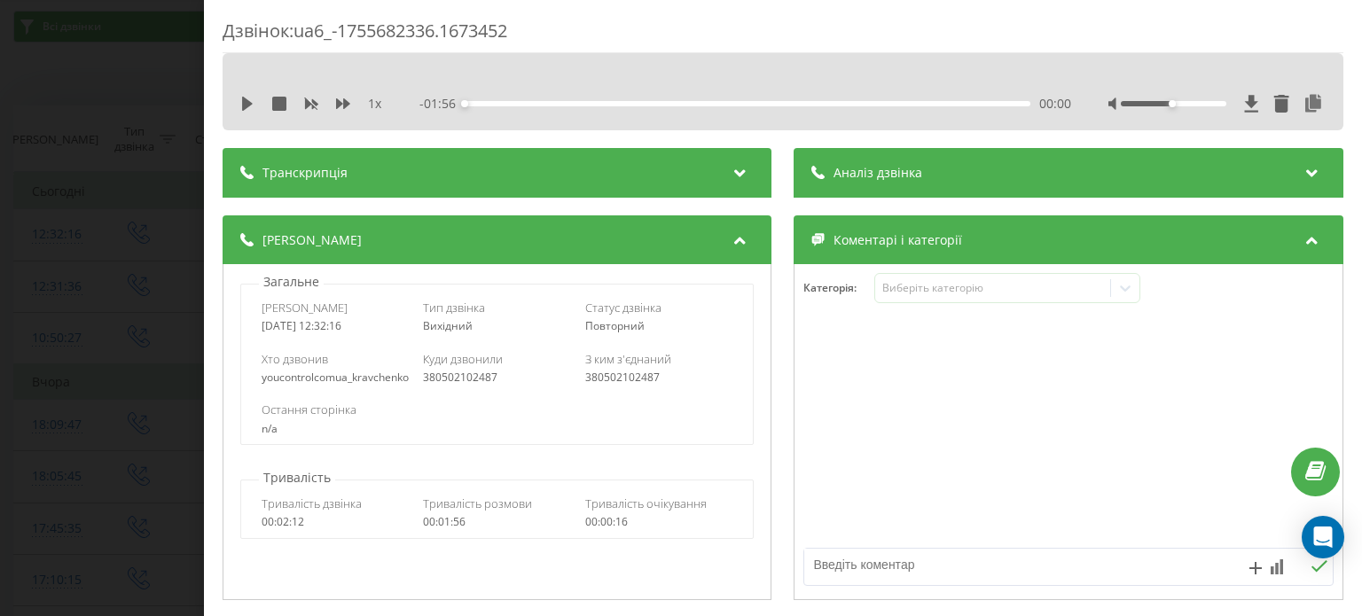
click at [454, 169] on div "Транскрипція" at bounding box center [497, 173] width 549 height 50
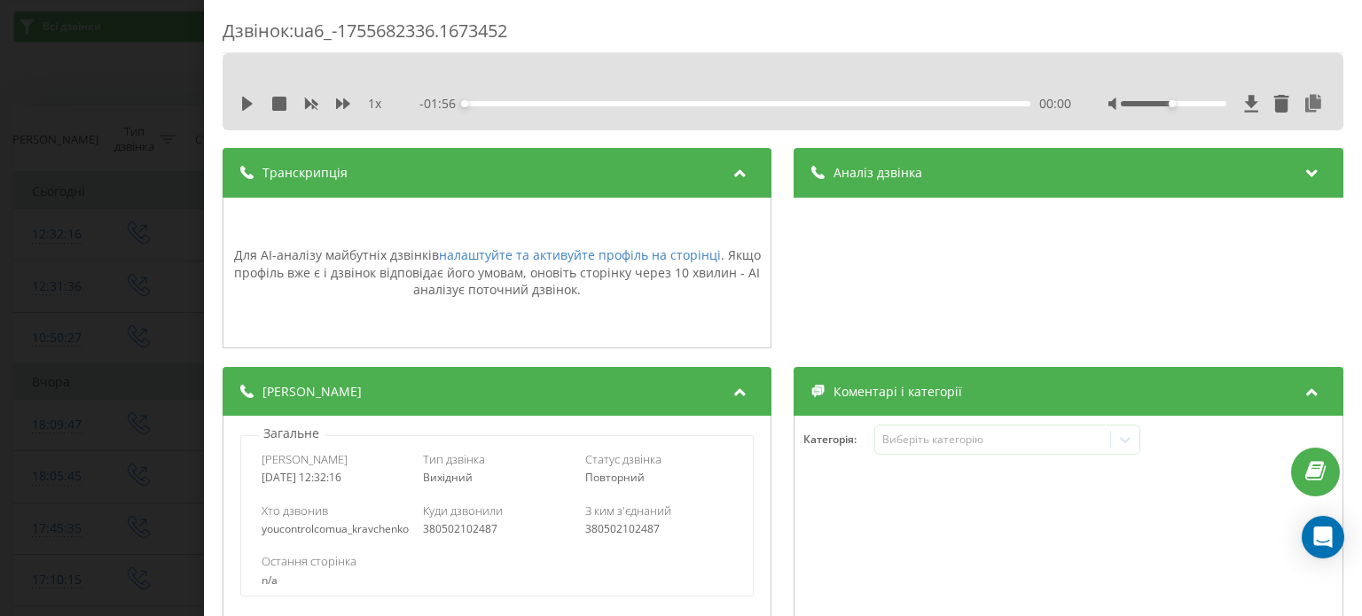
click at [912, 178] on span "Аналіз дзвінка" at bounding box center [879, 173] width 89 height 18
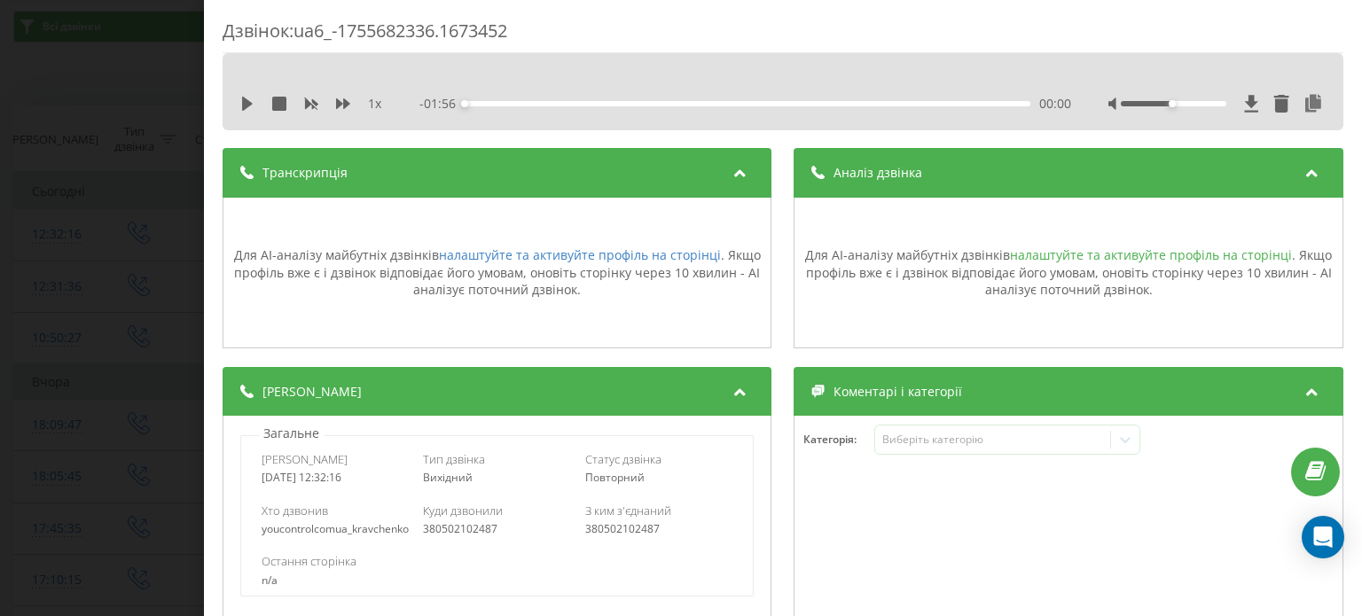
click at [1102, 251] on link "налаштуйте та активуйте профіль на сторінці" at bounding box center [1151, 255] width 282 height 17
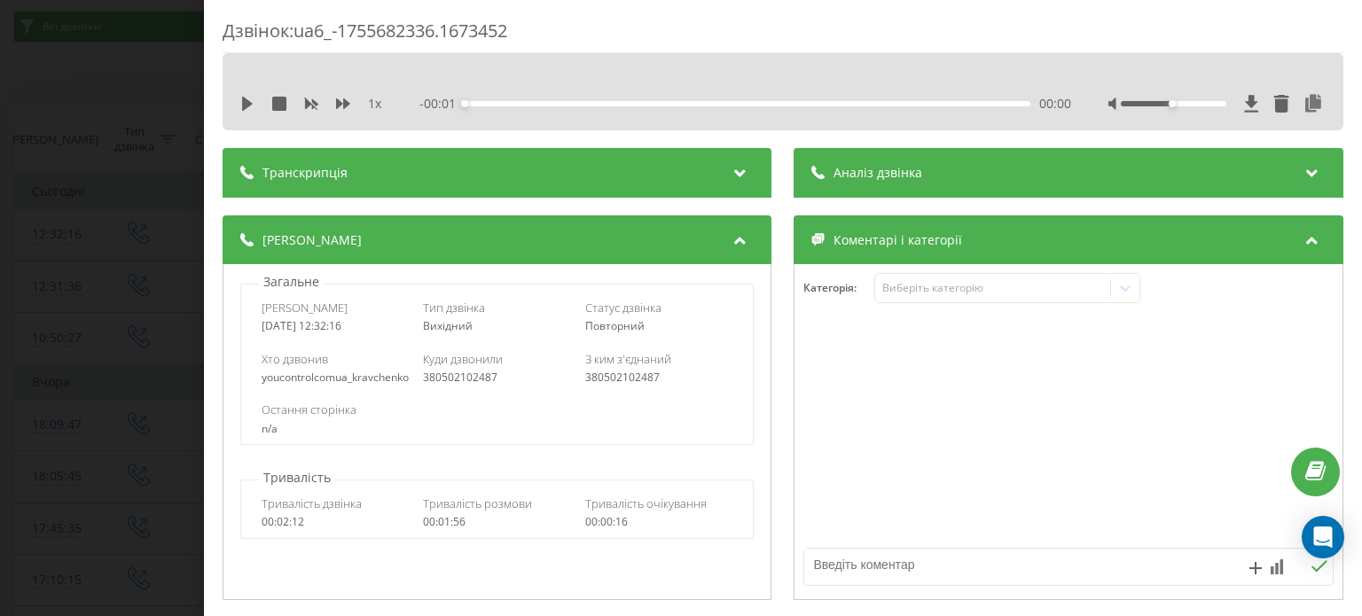
click at [707, 172] on div "Транскрипція" at bounding box center [497, 173] width 549 height 50
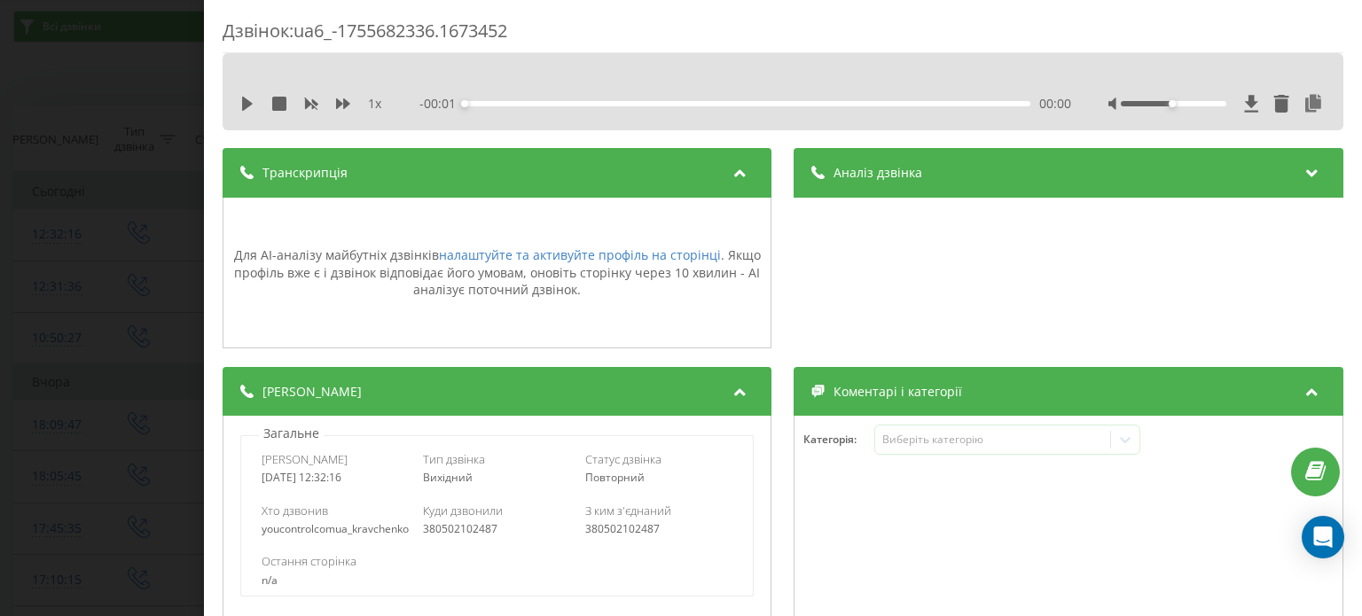
click at [902, 179] on span "Аналіз дзвінка" at bounding box center [879, 173] width 89 height 18
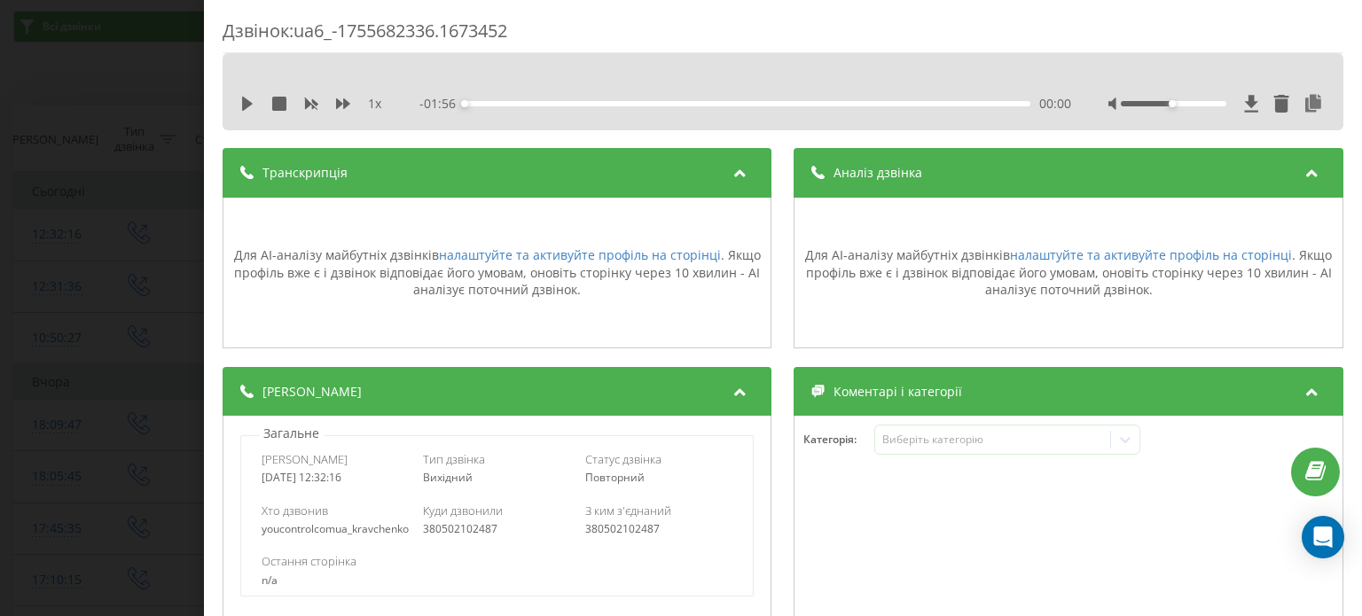
click at [131, 212] on div "Дзвінок : ua6_-1755682336.1673452 1 x - 01:56 00:00 00:00 Транскрипція Для AI-а…" at bounding box center [681, 308] width 1362 height 616
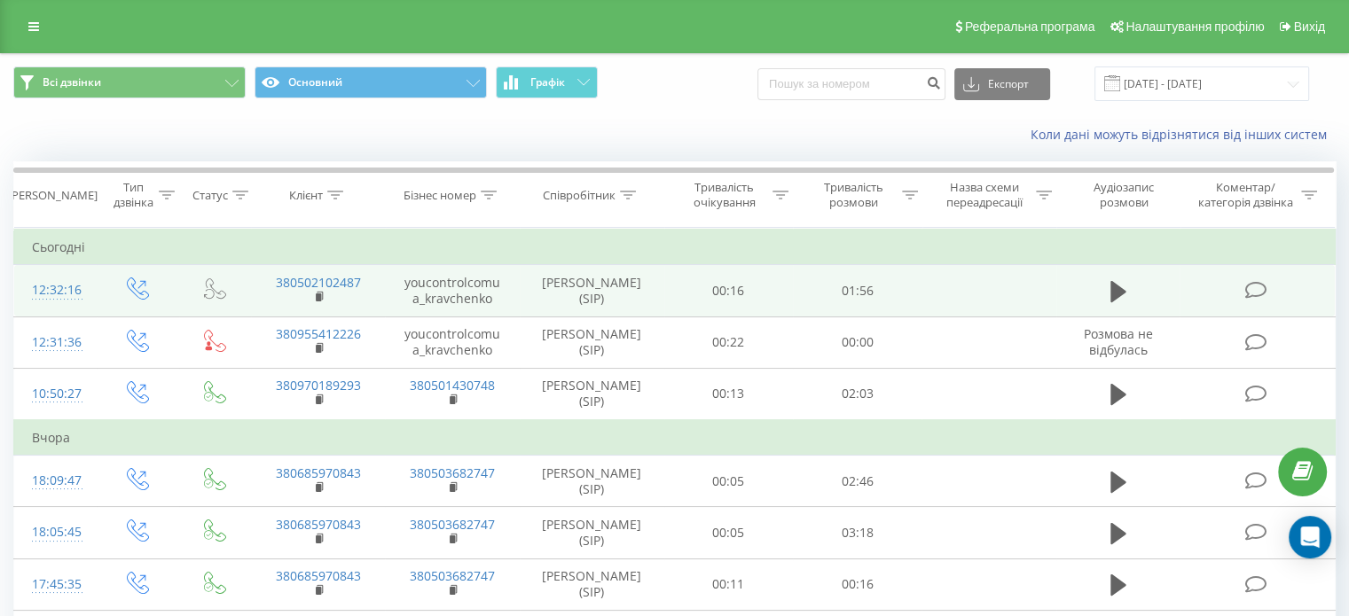
click at [1247, 290] on icon at bounding box center [1255, 290] width 22 height 19
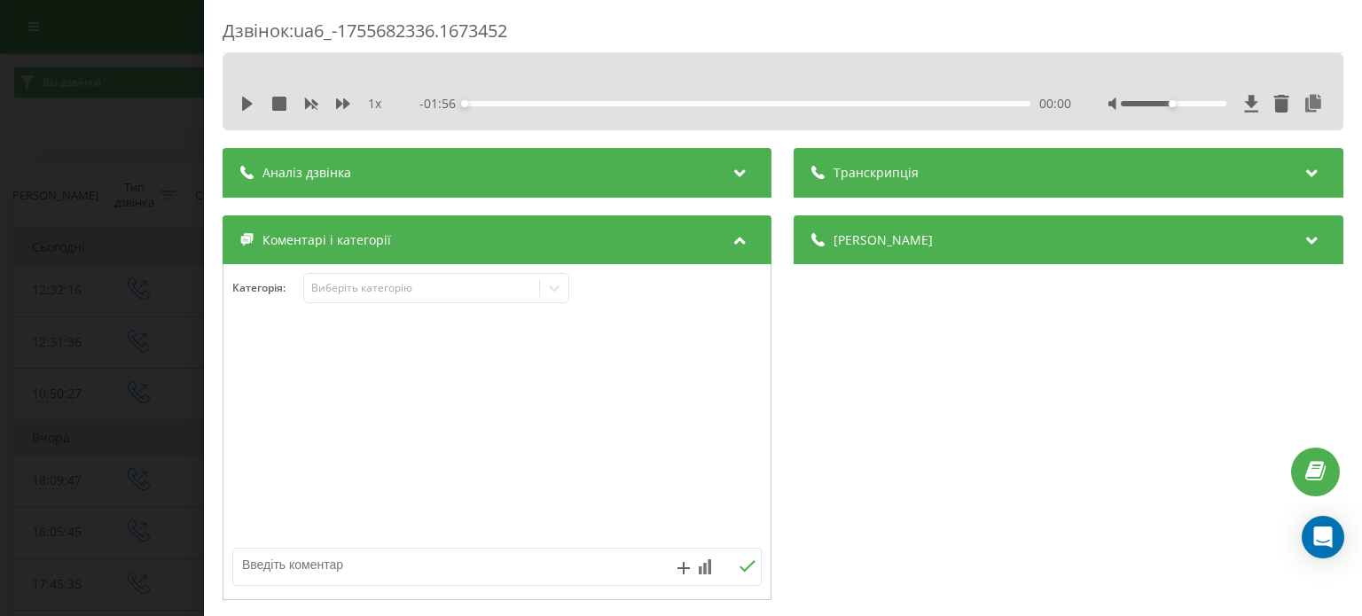
click at [992, 187] on div "Транскрипція" at bounding box center [1069, 173] width 549 height 50
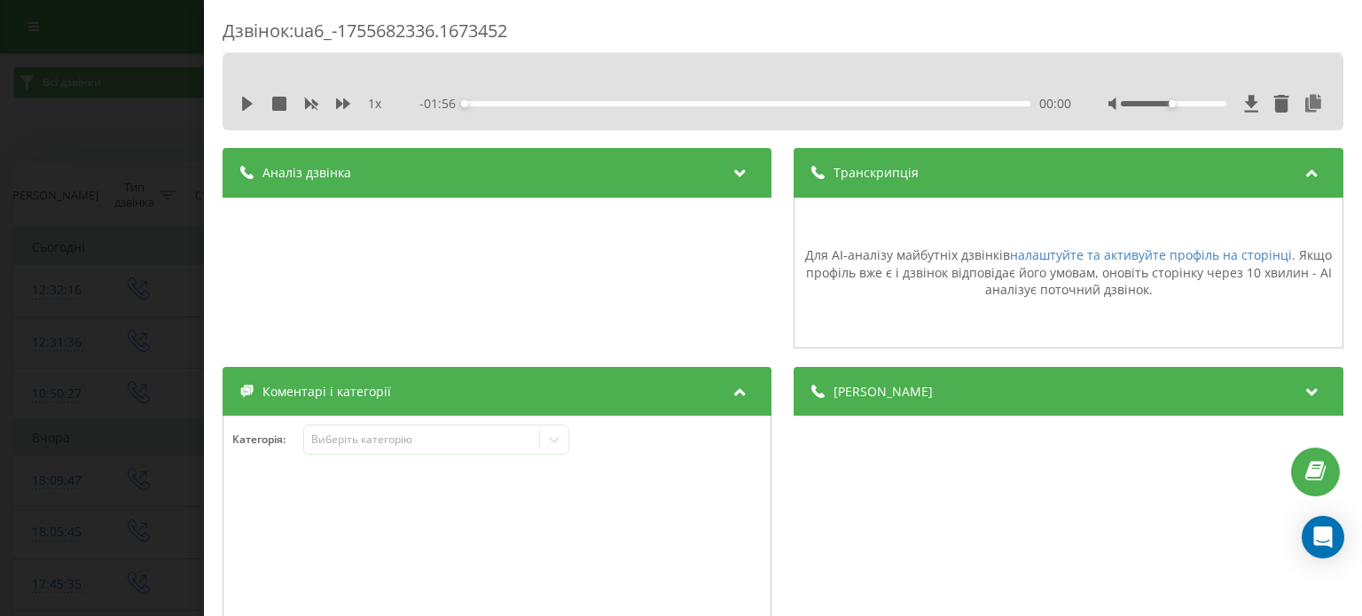
click at [689, 161] on div "Аналіз дзвінка" at bounding box center [497, 173] width 549 height 50
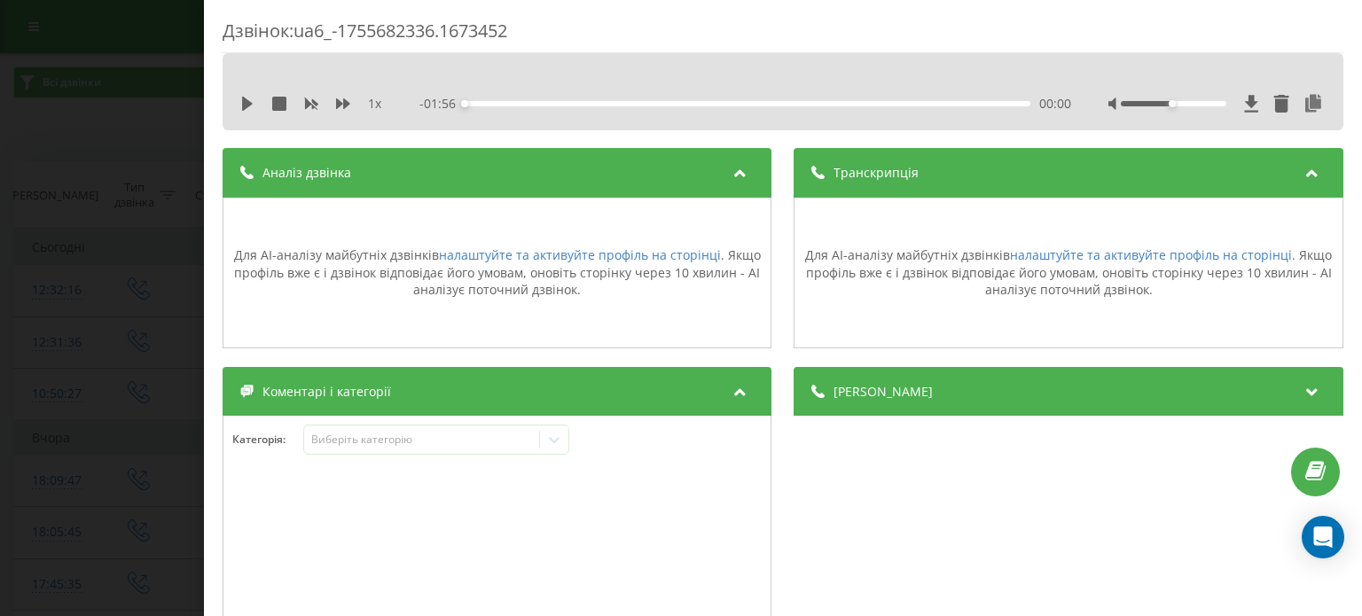
click at [102, 101] on div "Дзвінок : ua6_-1755682336.1673452 1 x - 01:56 00:00 00:00 Транскрипція Для AI-а…" at bounding box center [681, 308] width 1362 height 616
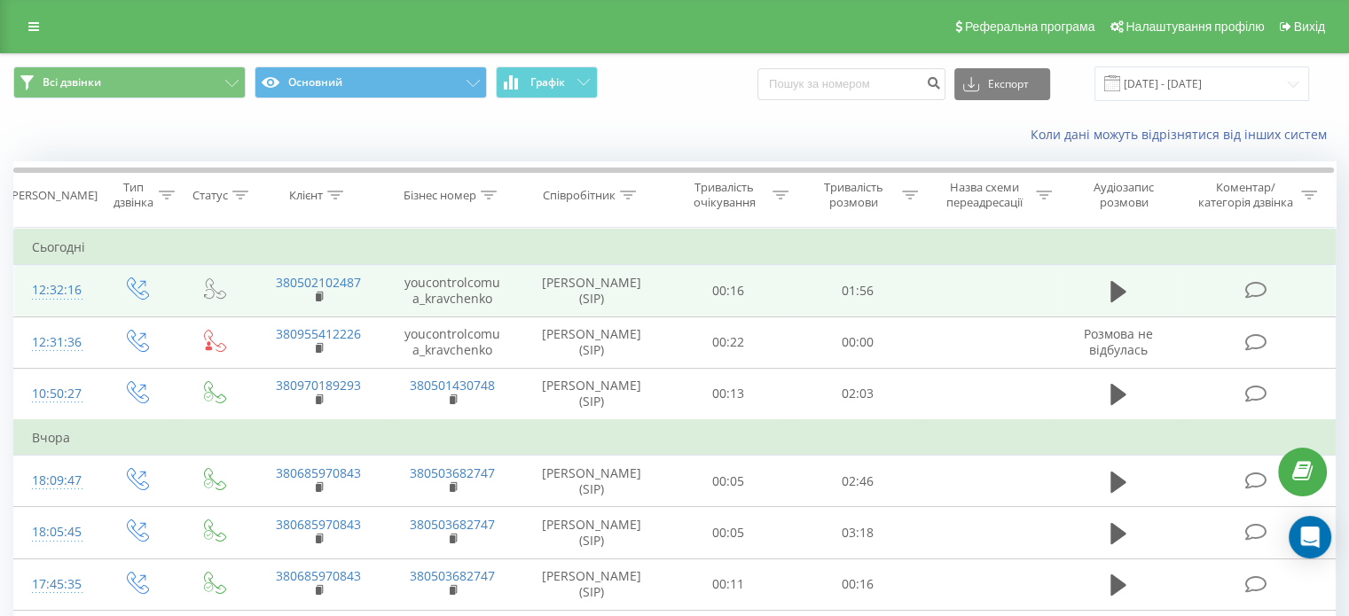
click at [1001, 293] on td at bounding box center [989, 290] width 134 height 51
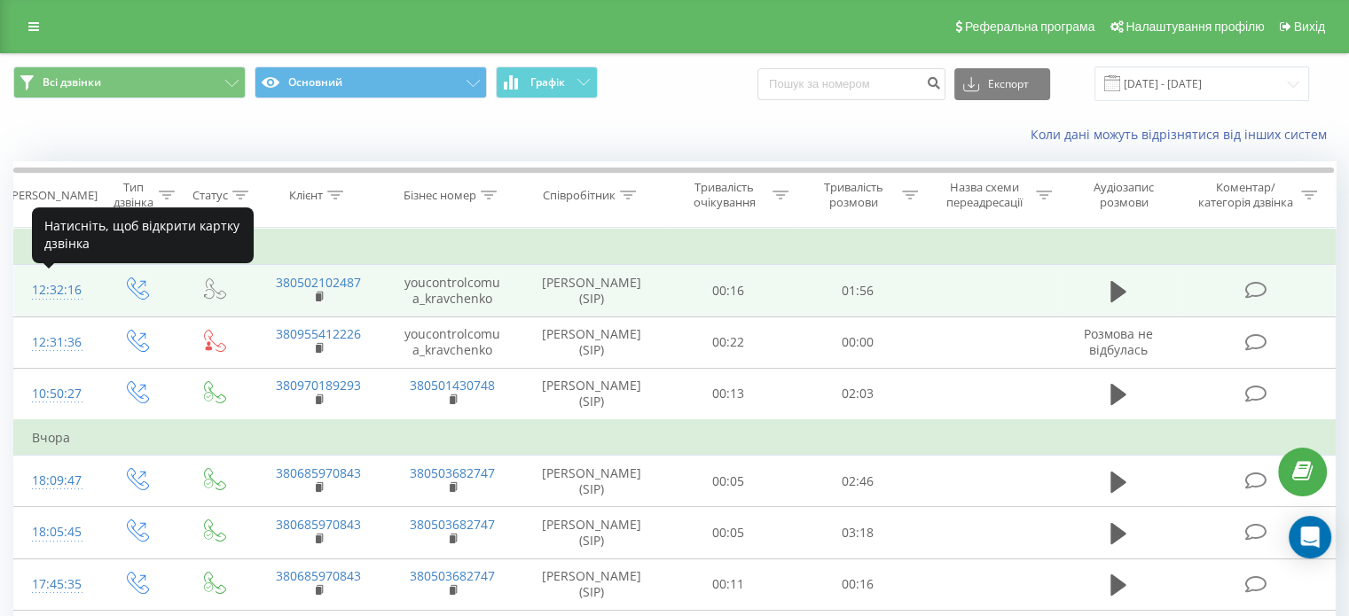
click at [79, 299] on div at bounding box center [55, 299] width 47 height 1
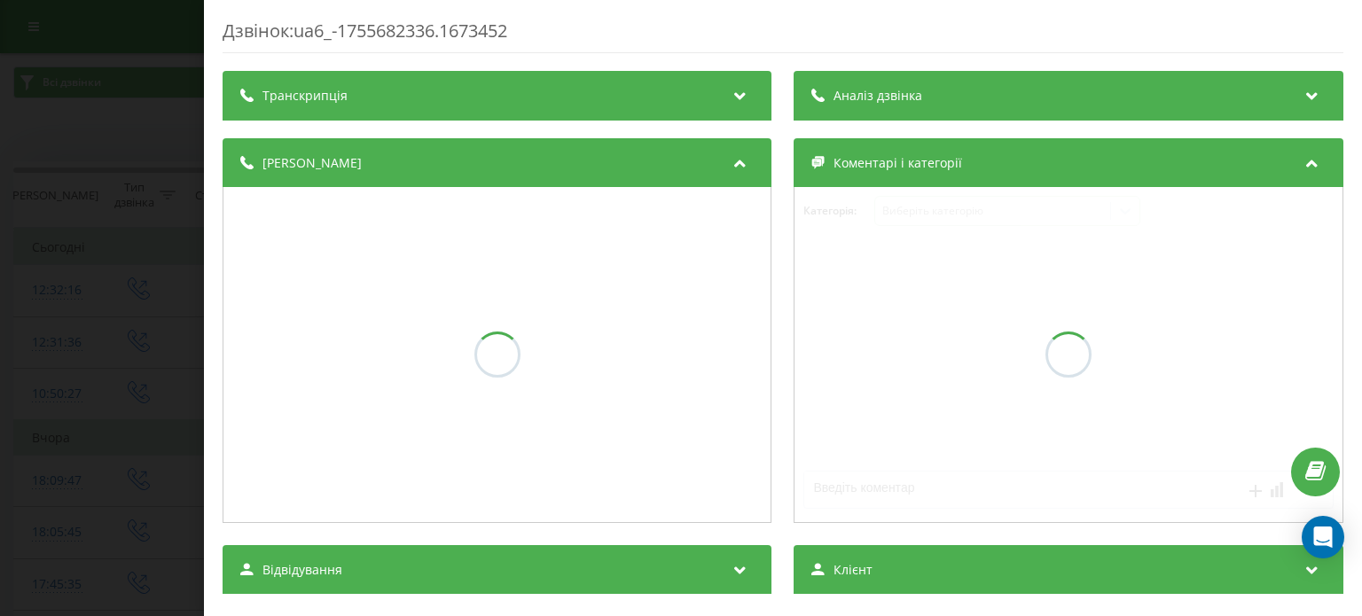
click at [671, 93] on div "Транскрипція" at bounding box center [497, 96] width 549 height 50
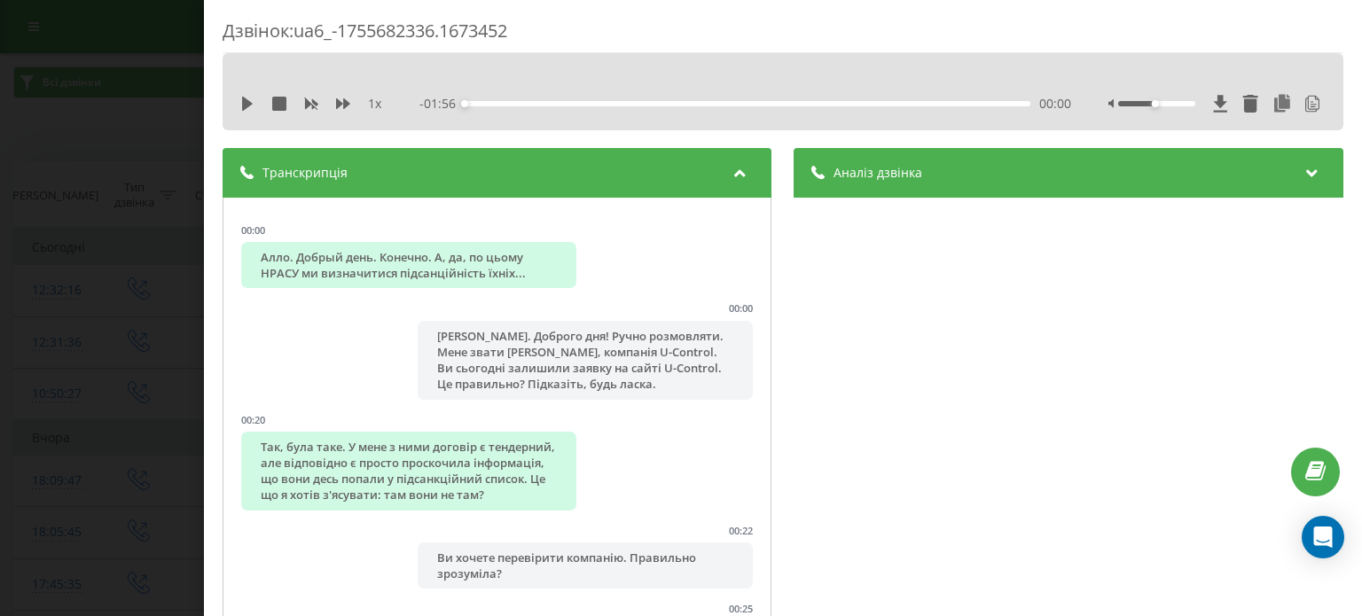
click at [1216, 179] on div "Аналіз дзвінка" at bounding box center [1069, 173] width 549 height 50
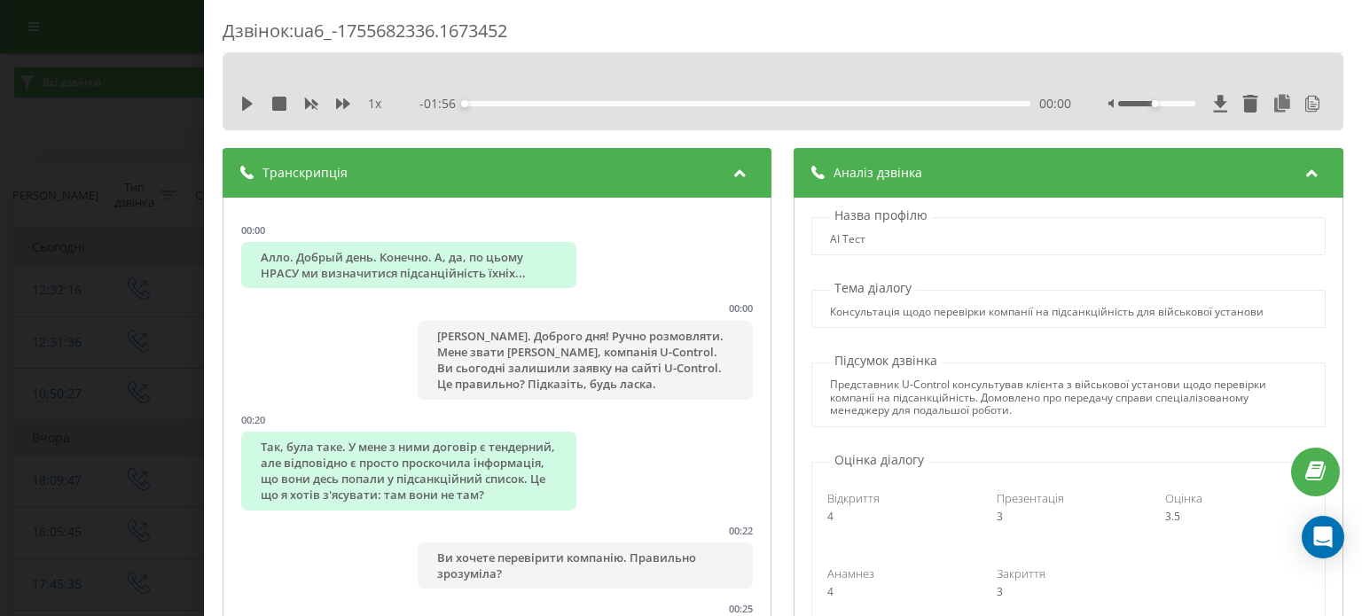
click at [58, 227] on div "Дзвінок : ua6_-1755682336.1673452 1 x - 01:56 00:00 00:00 Транскрипція 00:00 Ал…" at bounding box center [681, 308] width 1362 height 616
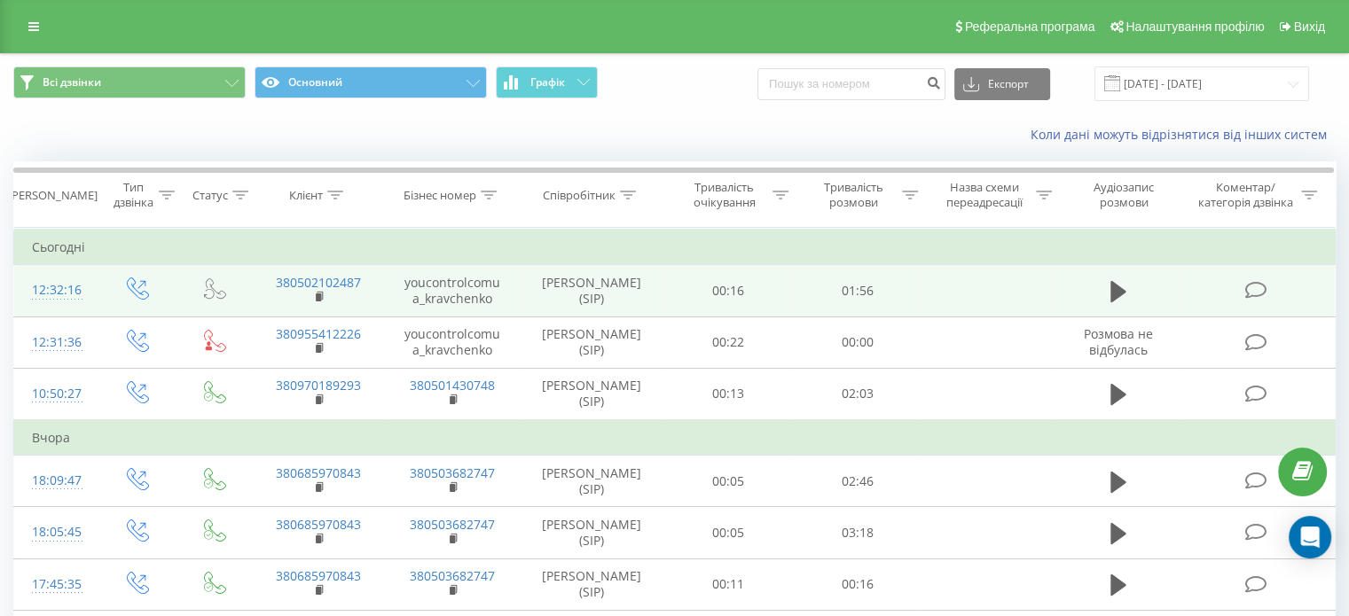
click at [1012, 293] on td at bounding box center [989, 290] width 134 height 51
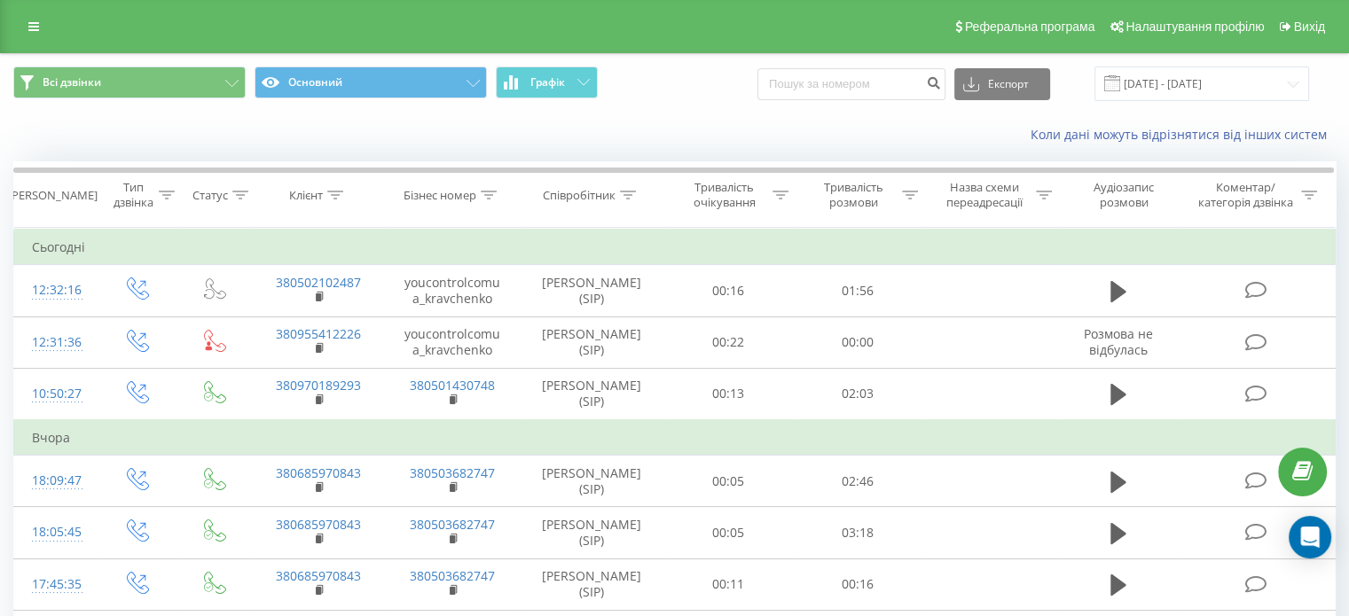
click at [816, 425] on td "Вчора" at bounding box center [675, 437] width 1322 height 35
